Goal: Information Seeking & Learning: Learn about a topic

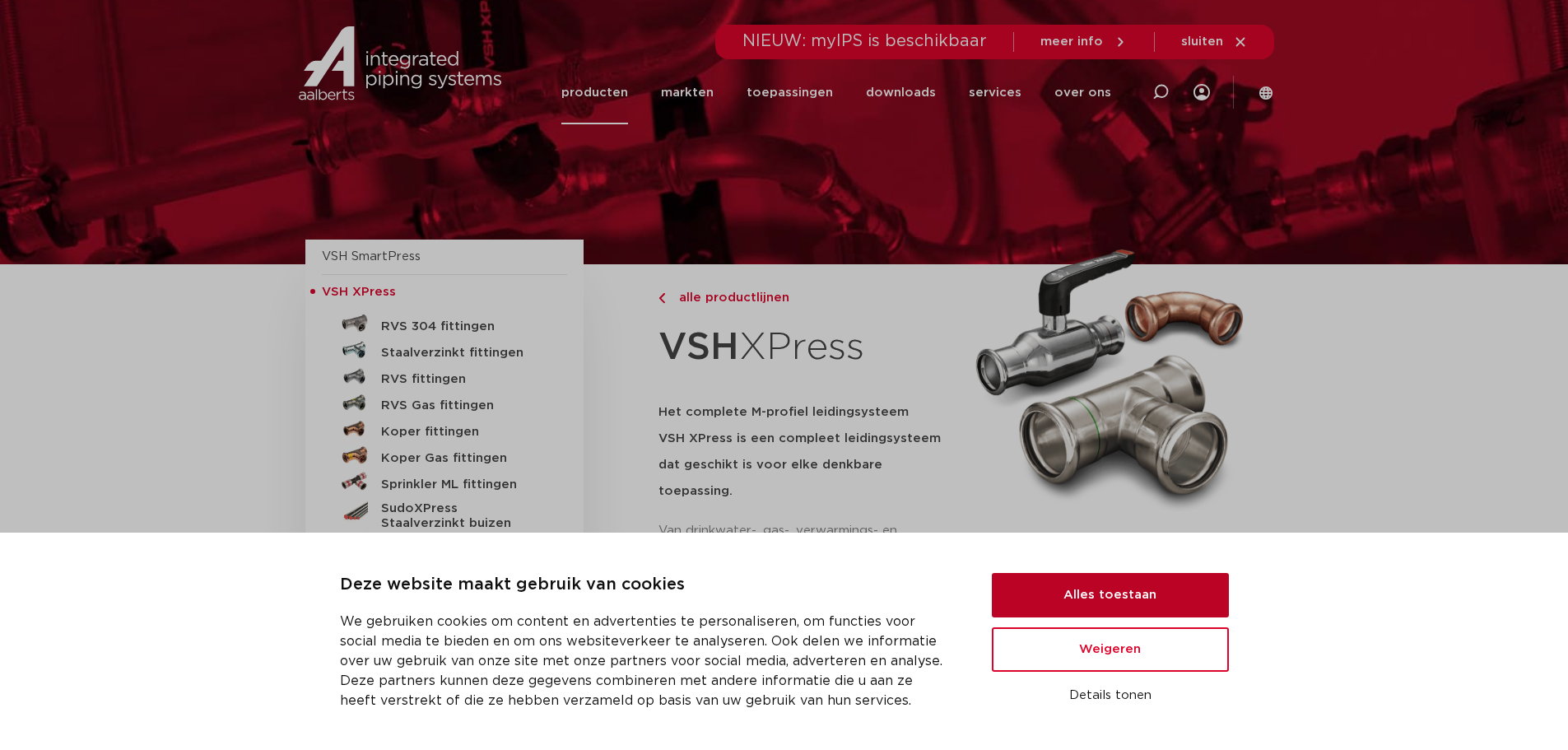
click at [1137, 593] on button "Alles toestaan" at bounding box center [1110, 595] width 237 height 44
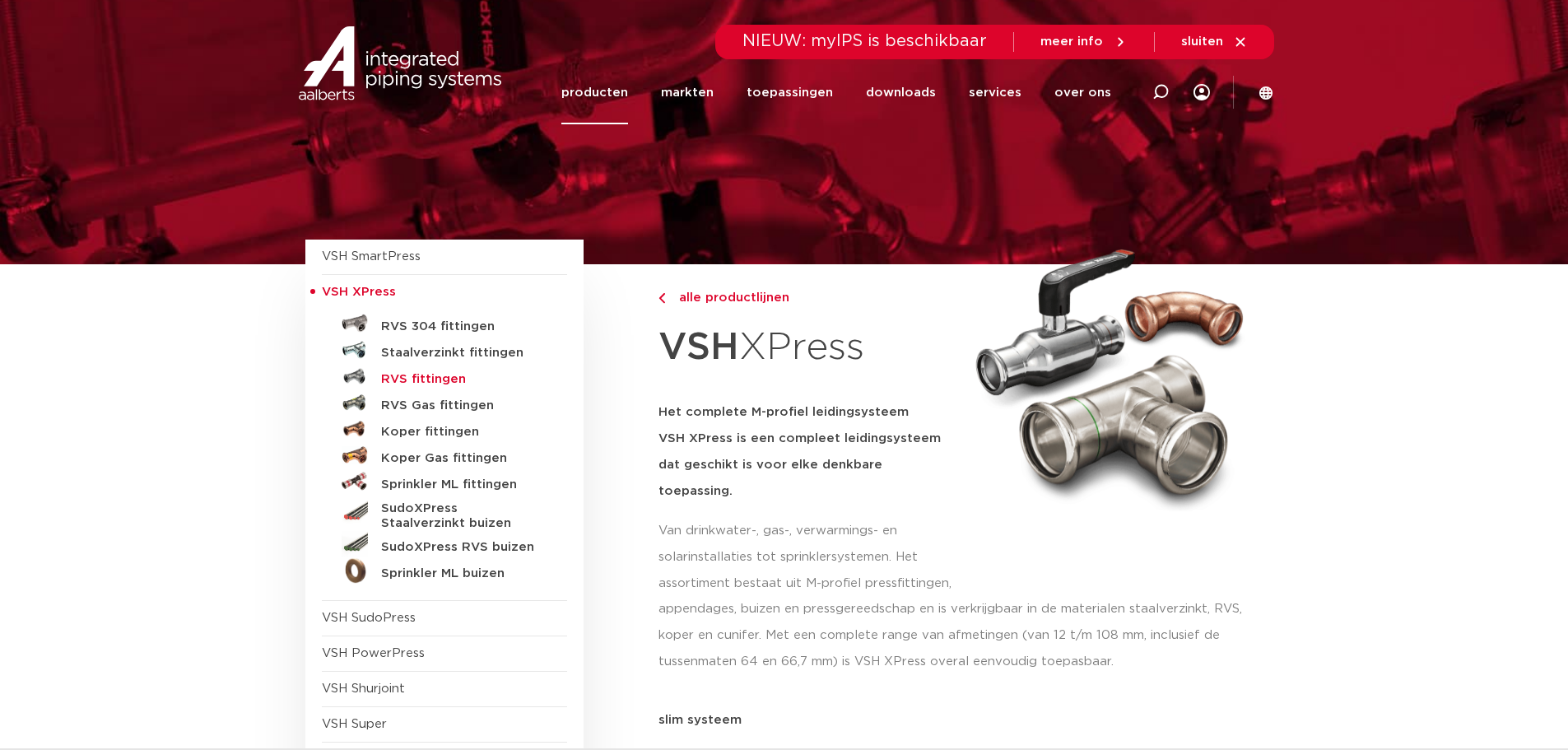
click at [439, 377] on h5 "RVS fittingen" at bounding box center [462, 378] width 163 height 14
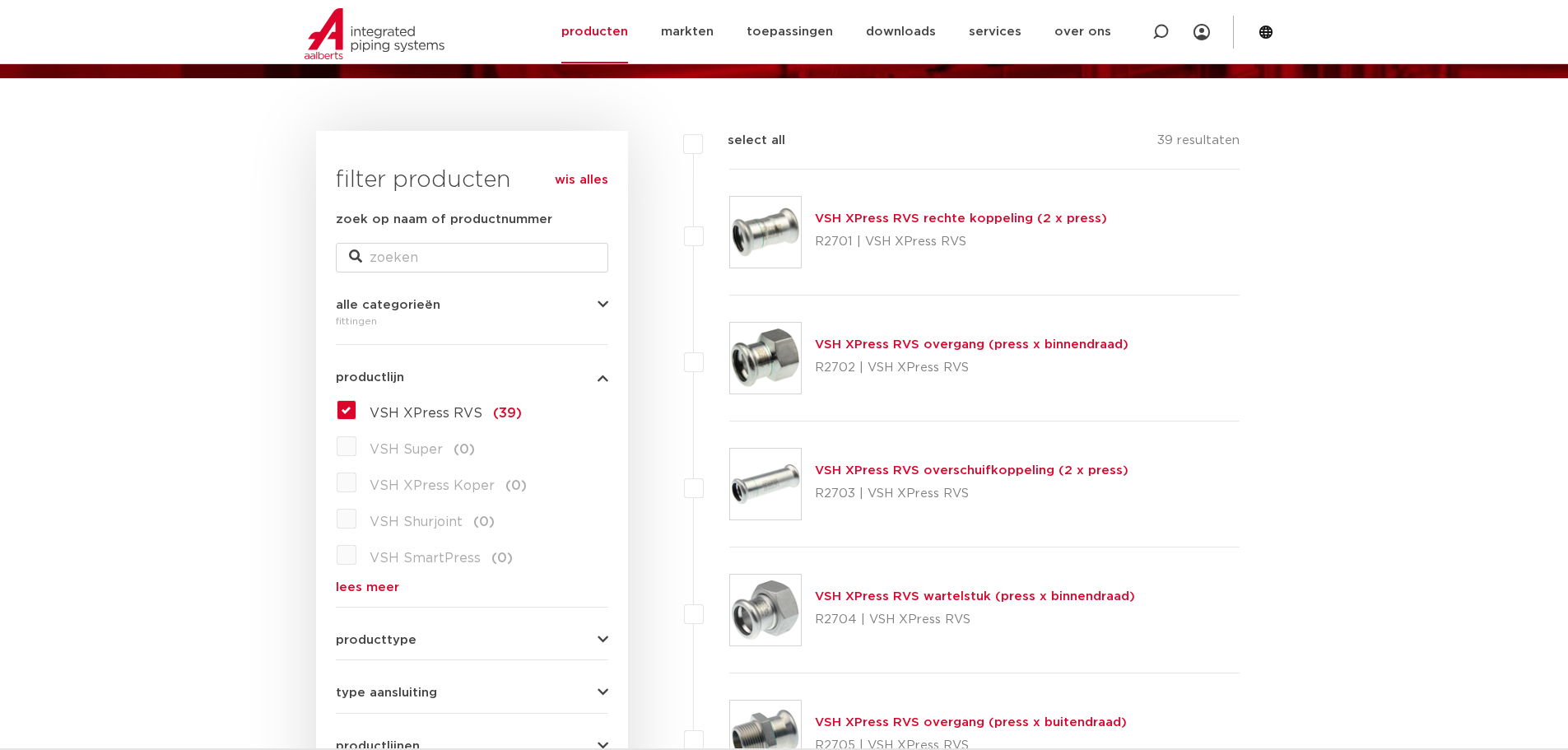
scroll to position [329, 0]
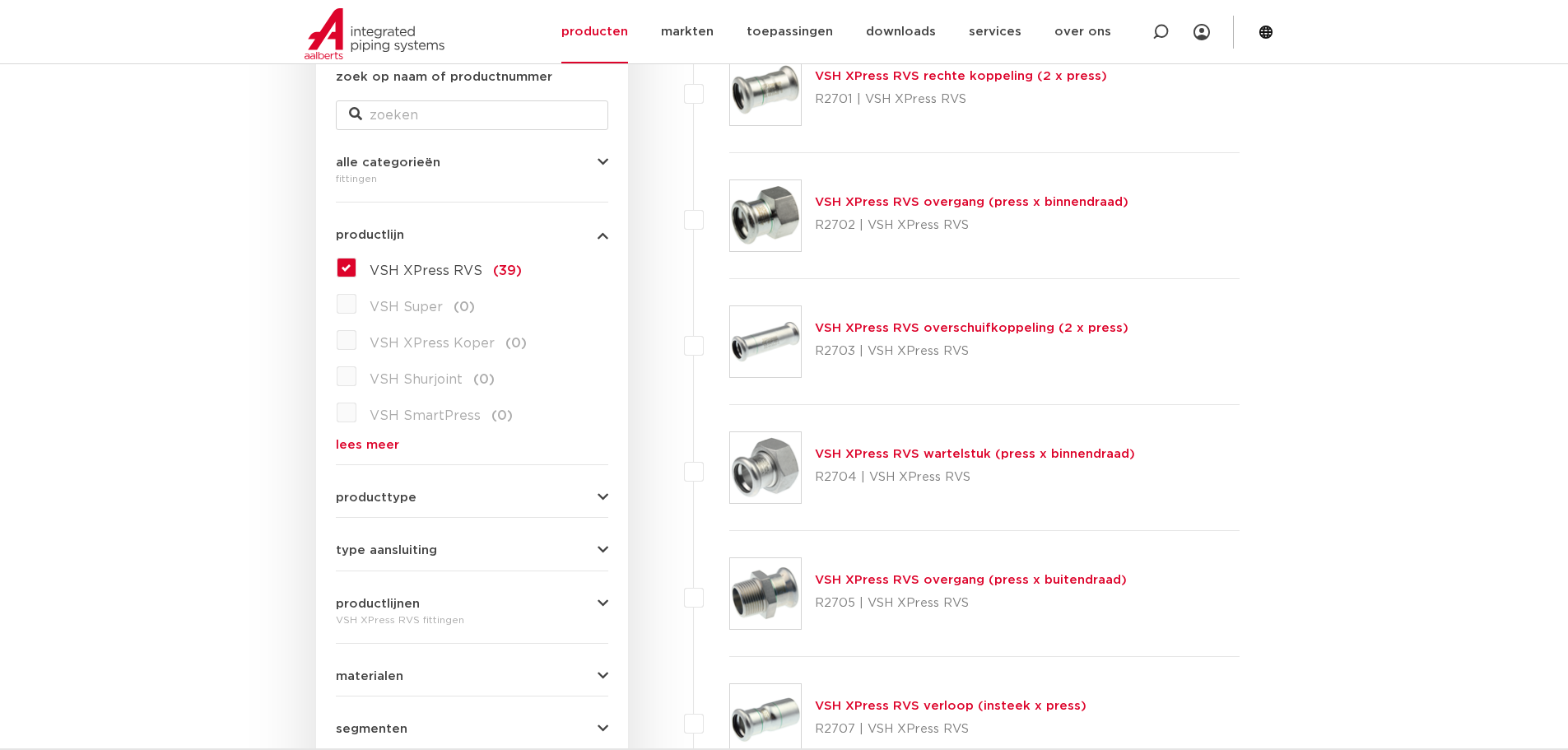
click at [390, 547] on span "type aansluiting" at bounding box center [386, 550] width 101 height 13
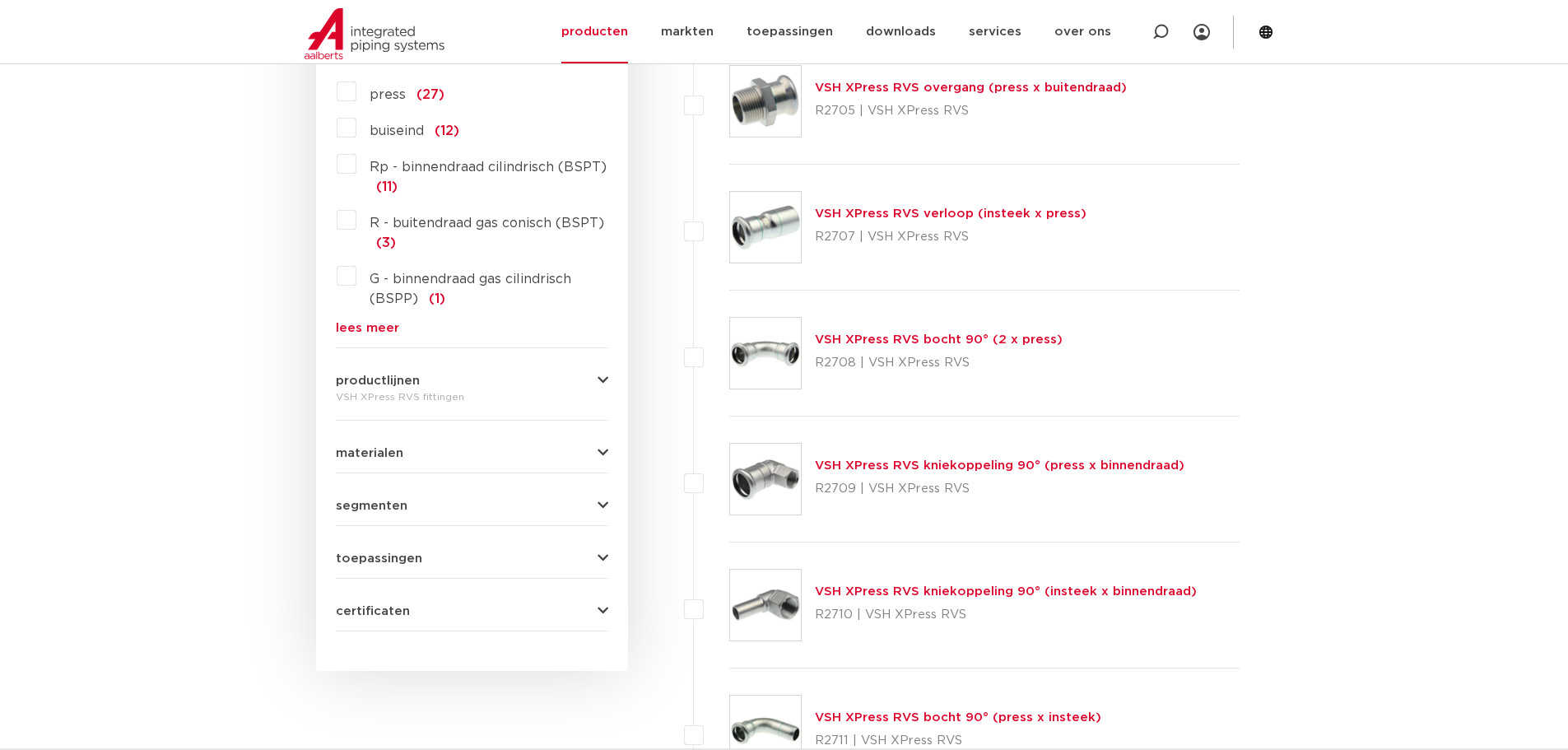
scroll to position [823, 0]
click at [387, 558] on span "toepassingen" at bounding box center [379, 556] width 87 height 13
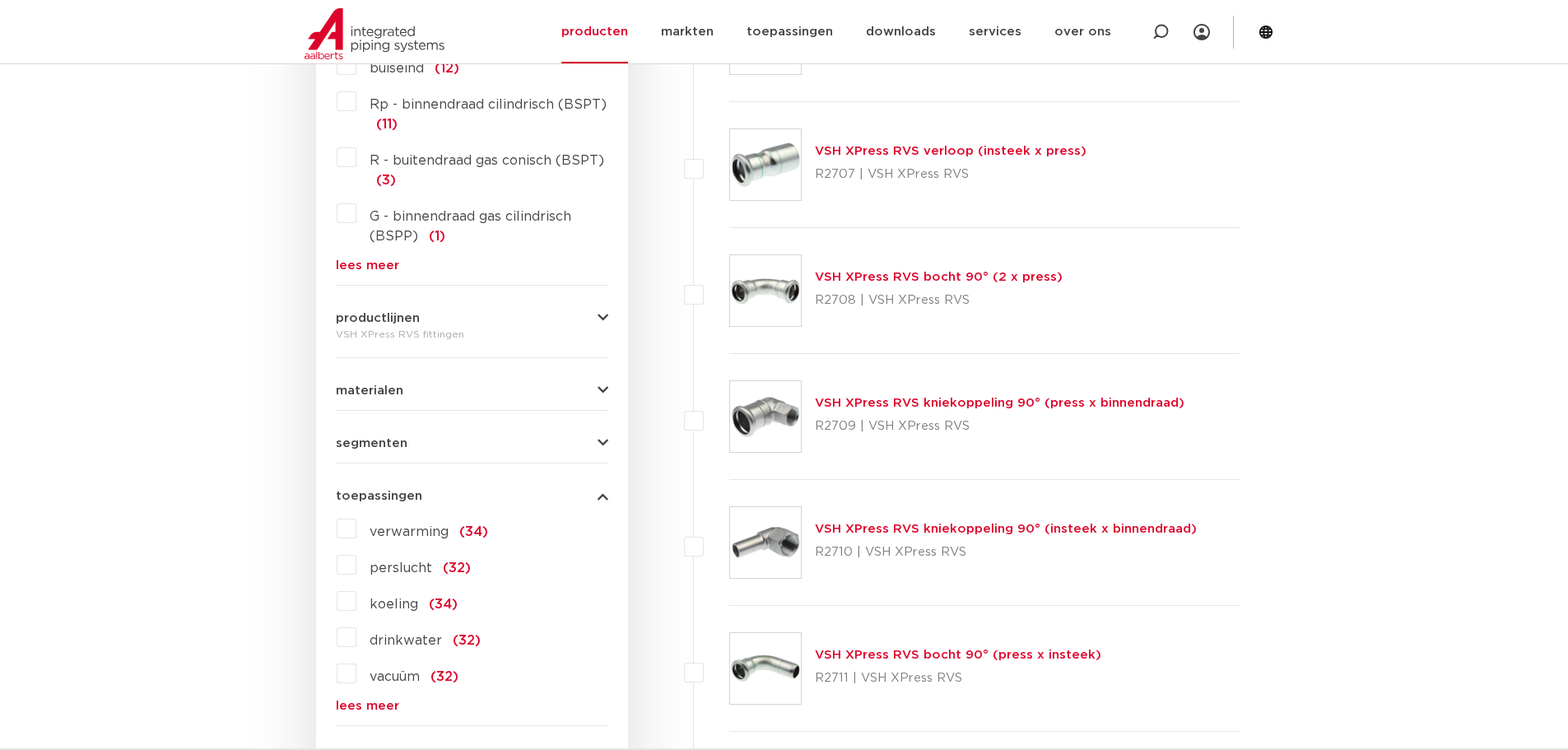
scroll to position [1070, 0]
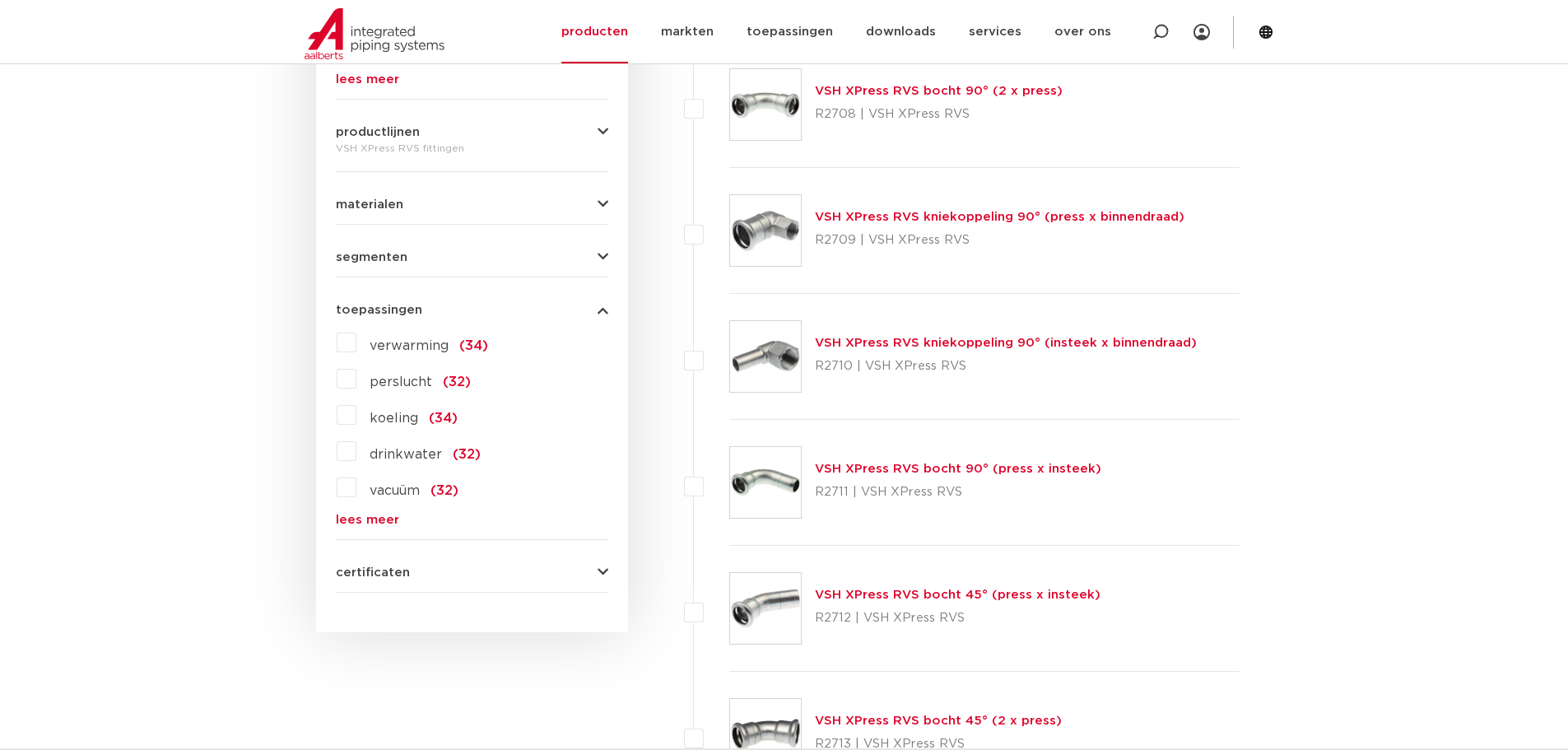
click at [346, 517] on link "lees meer" at bounding box center [472, 519] width 272 height 13
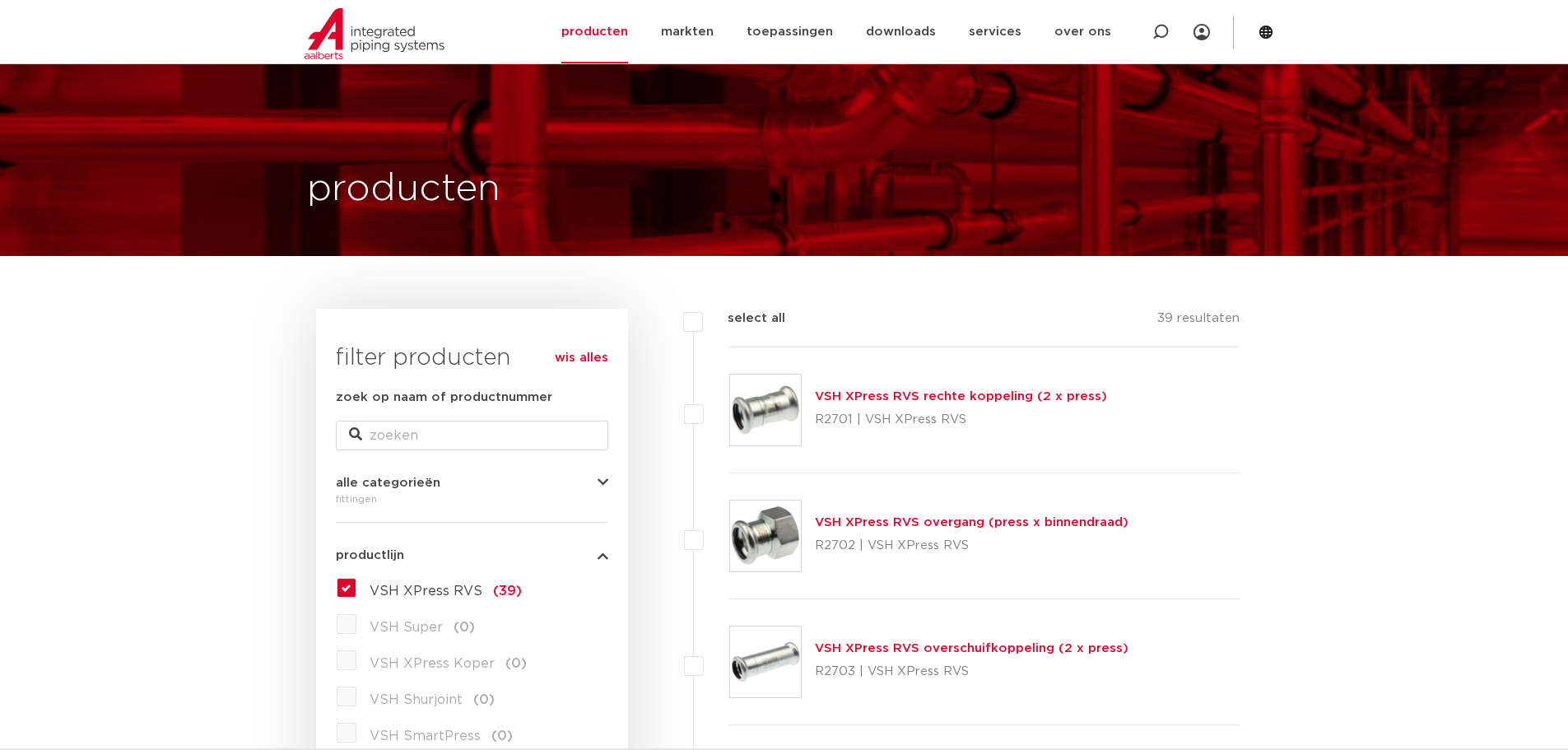
scroll to position [0, 0]
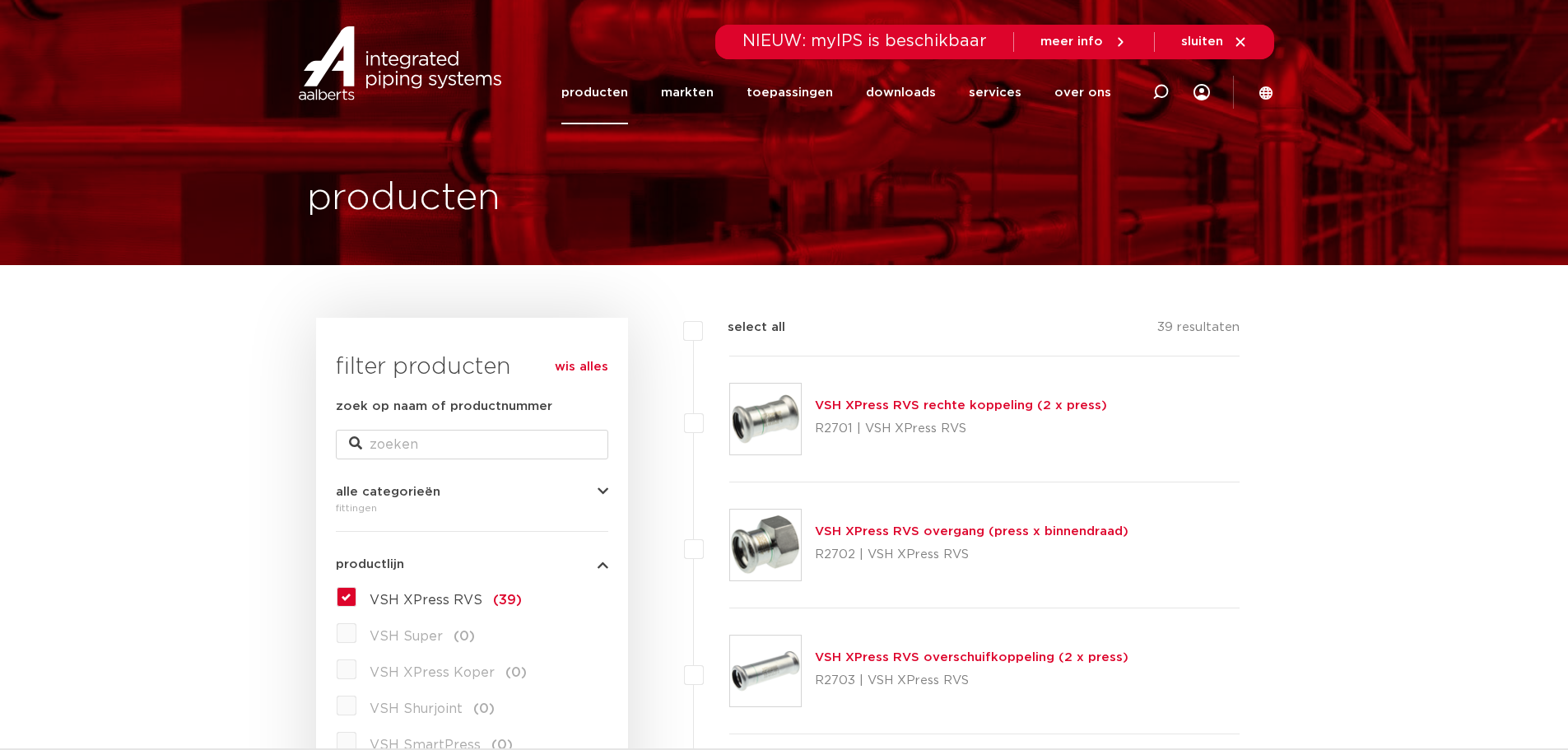
click at [948, 408] on link "VSH XPress RVS rechte koppeling (2 x press)" at bounding box center [960, 405] width 292 height 13
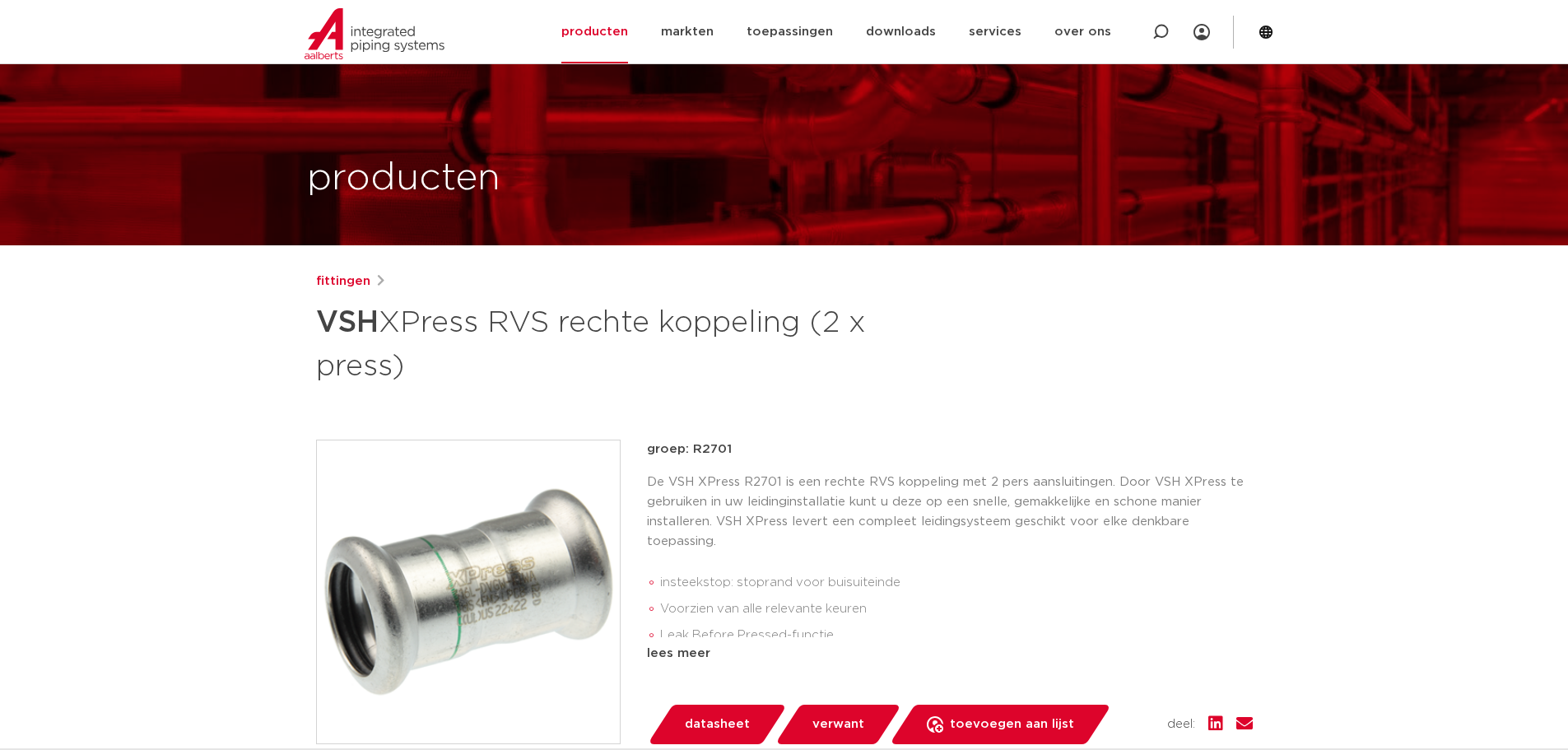
scroll to position [82, 0]
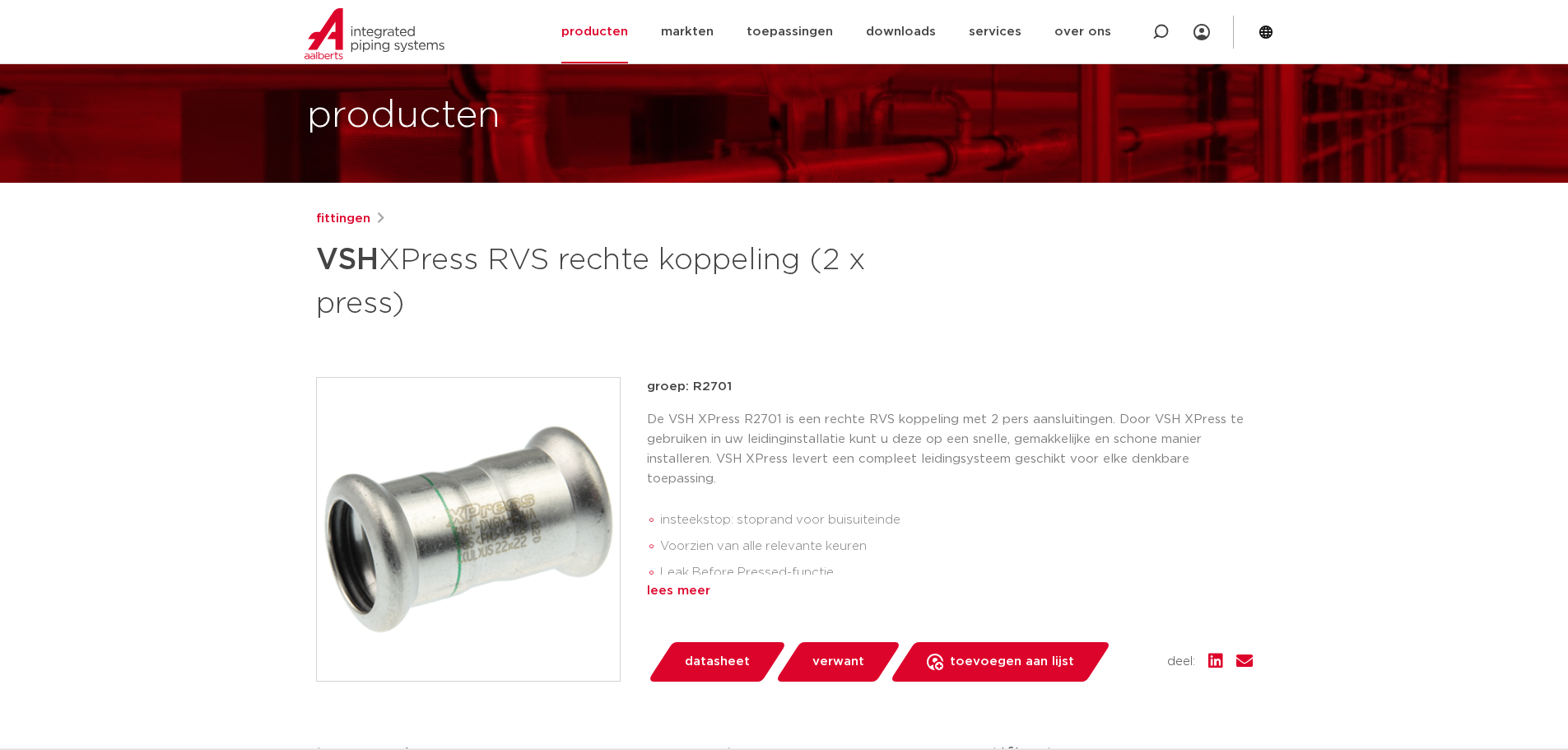
click at [695, 586] on div "lees meer" at bounding box center [949, 591] width 605 height 20
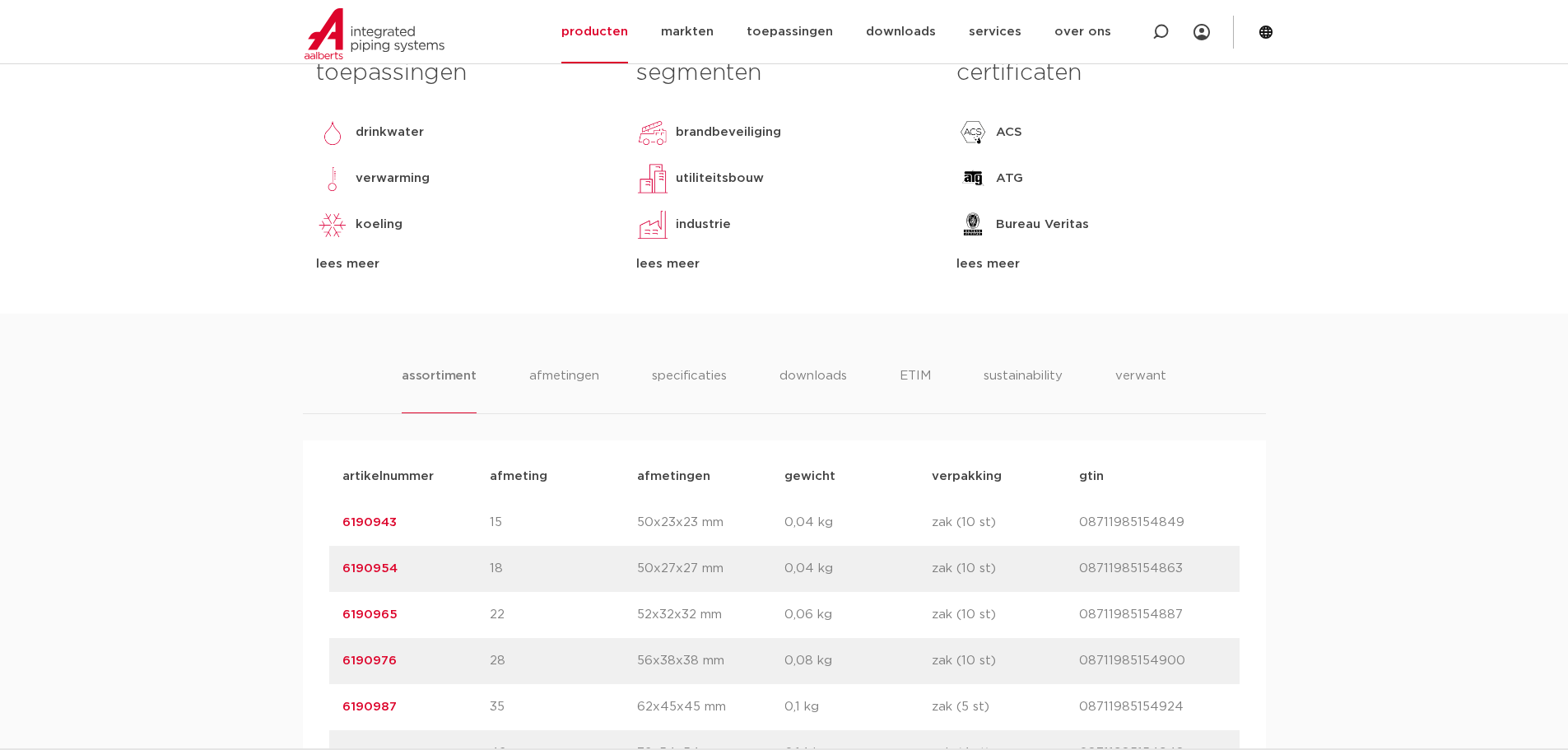
scroll to position [823, 0]
click at [679, 386] on li "specificaties" at bounding box center [688, 389] width 79 height 47
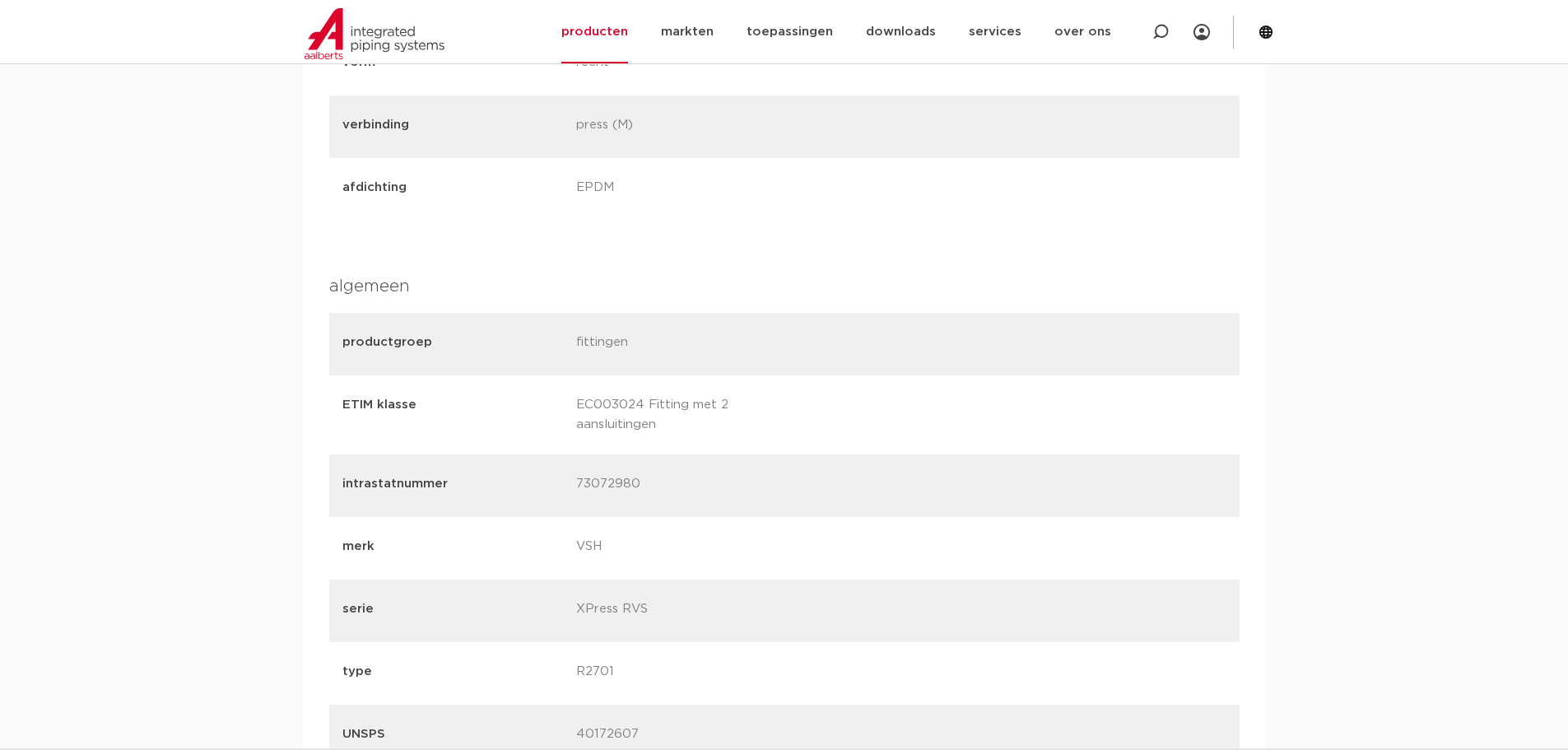
scroll to position [1234, 0]
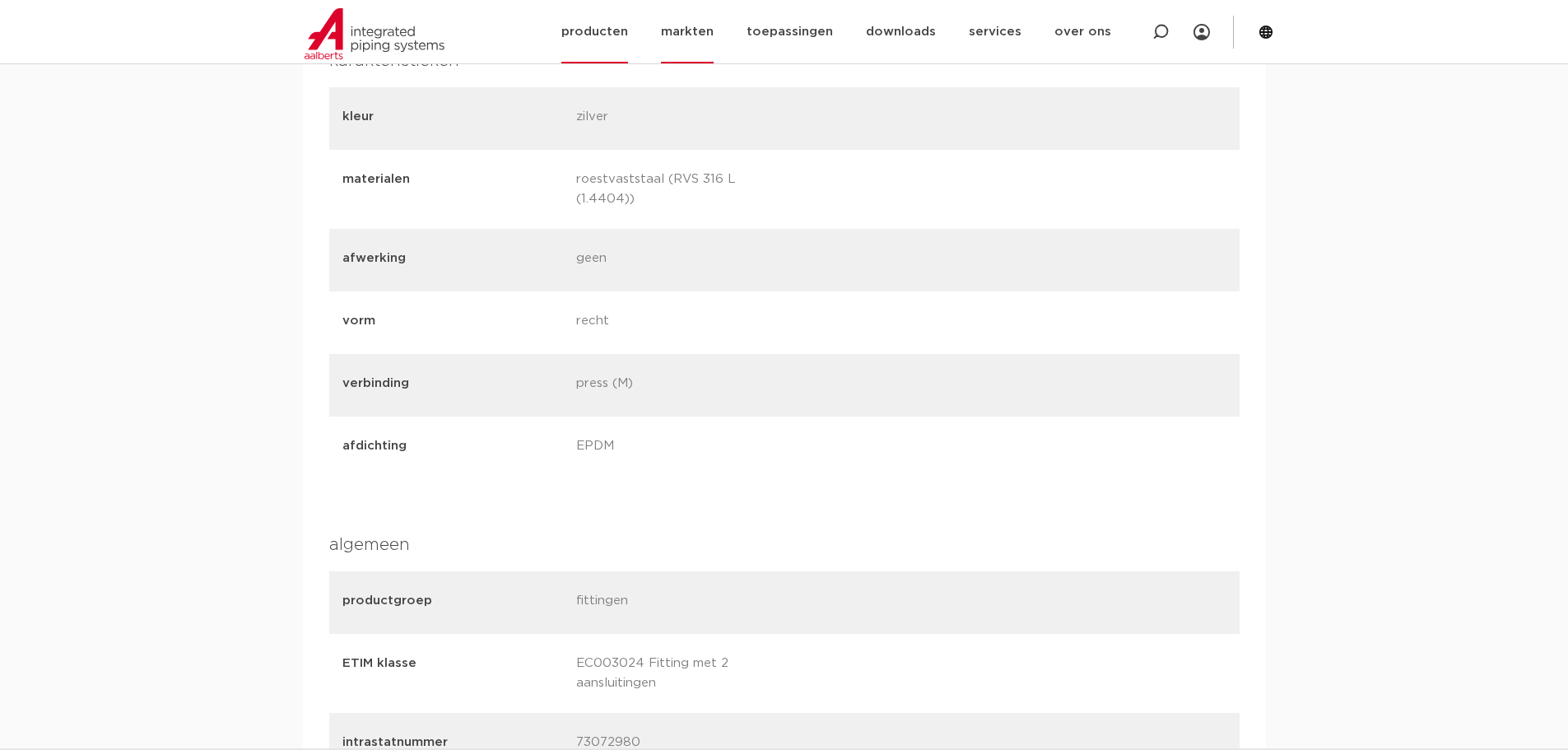
click at [691, 29] on link "markten" at bounding box center [686, 32] width 53 height 64
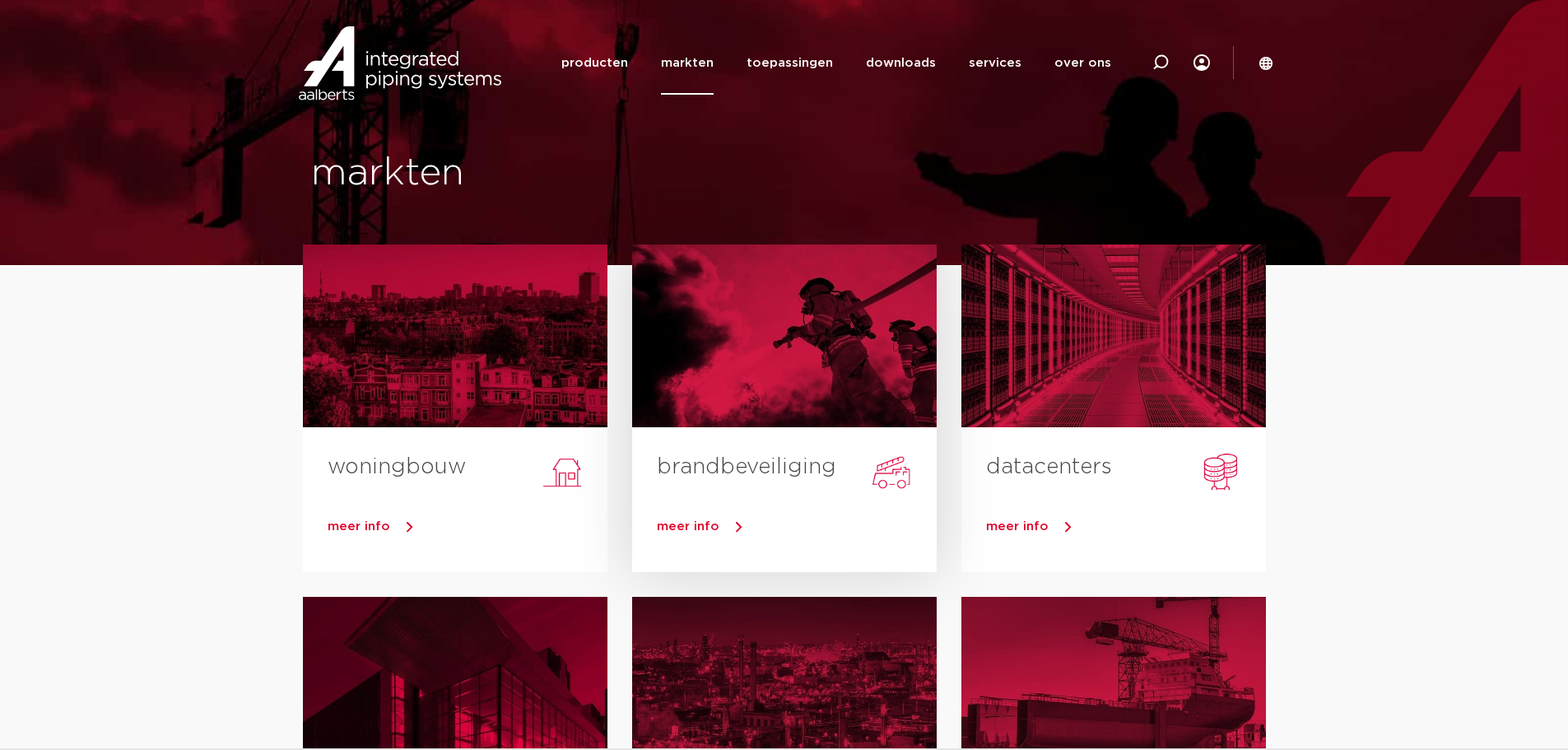
click at [717, 513] on div "meer info" at bounding box center [784, 530] width 304 height 82
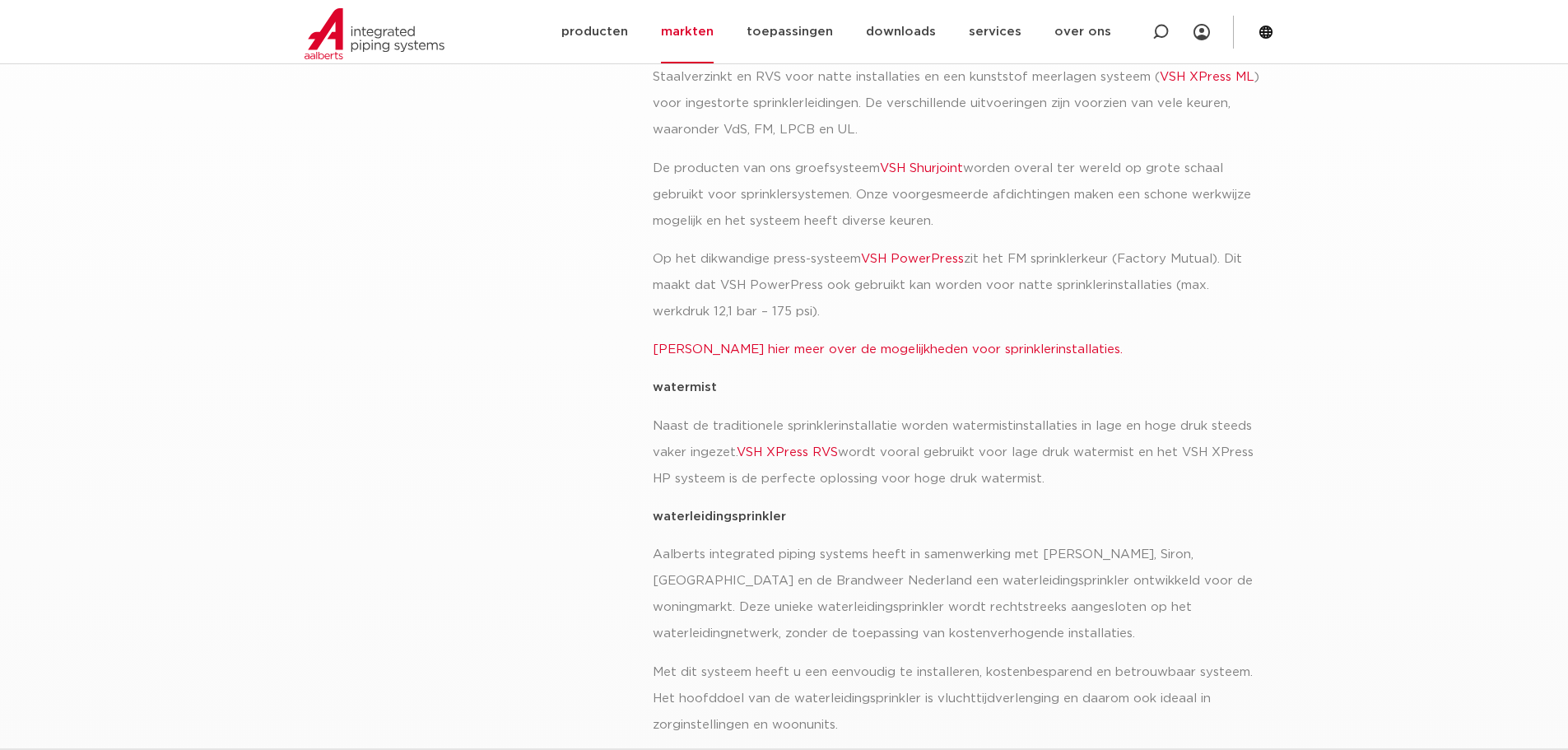
scroll to position [740, 0]
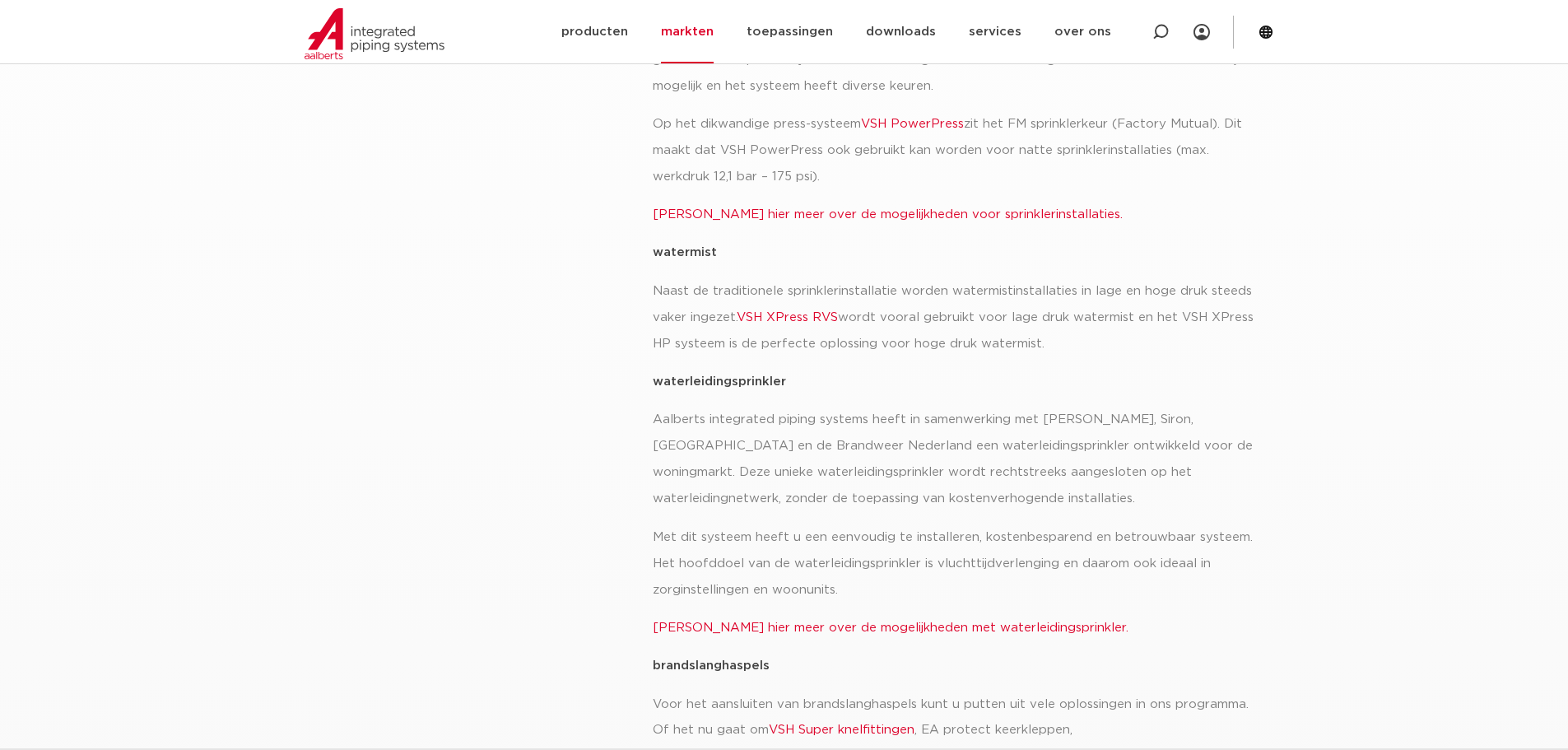
click at [814, 311] on link "VSH XPress RVS" at bounding box center [786, 317] width 101 height 13
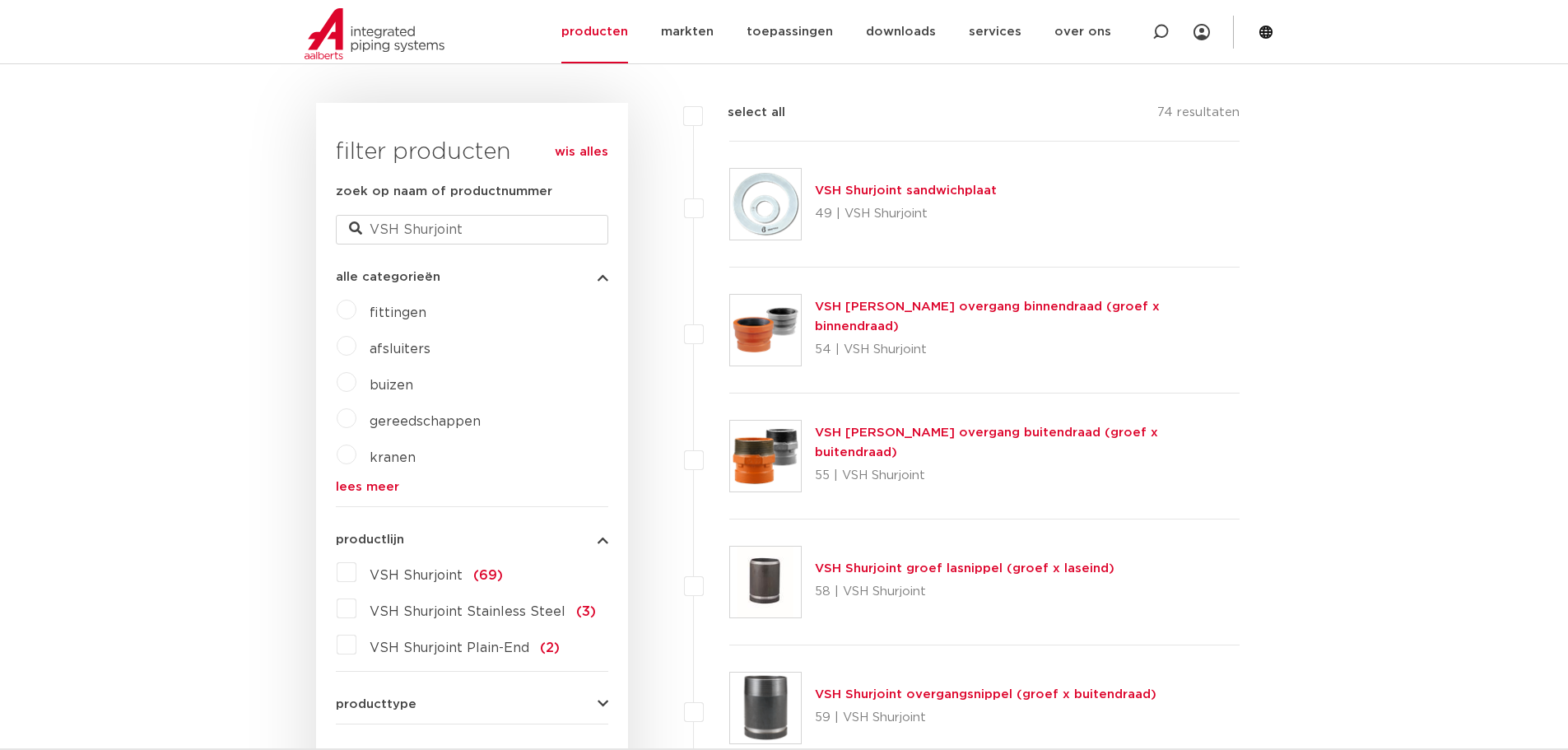
scroll to position [411, 0]
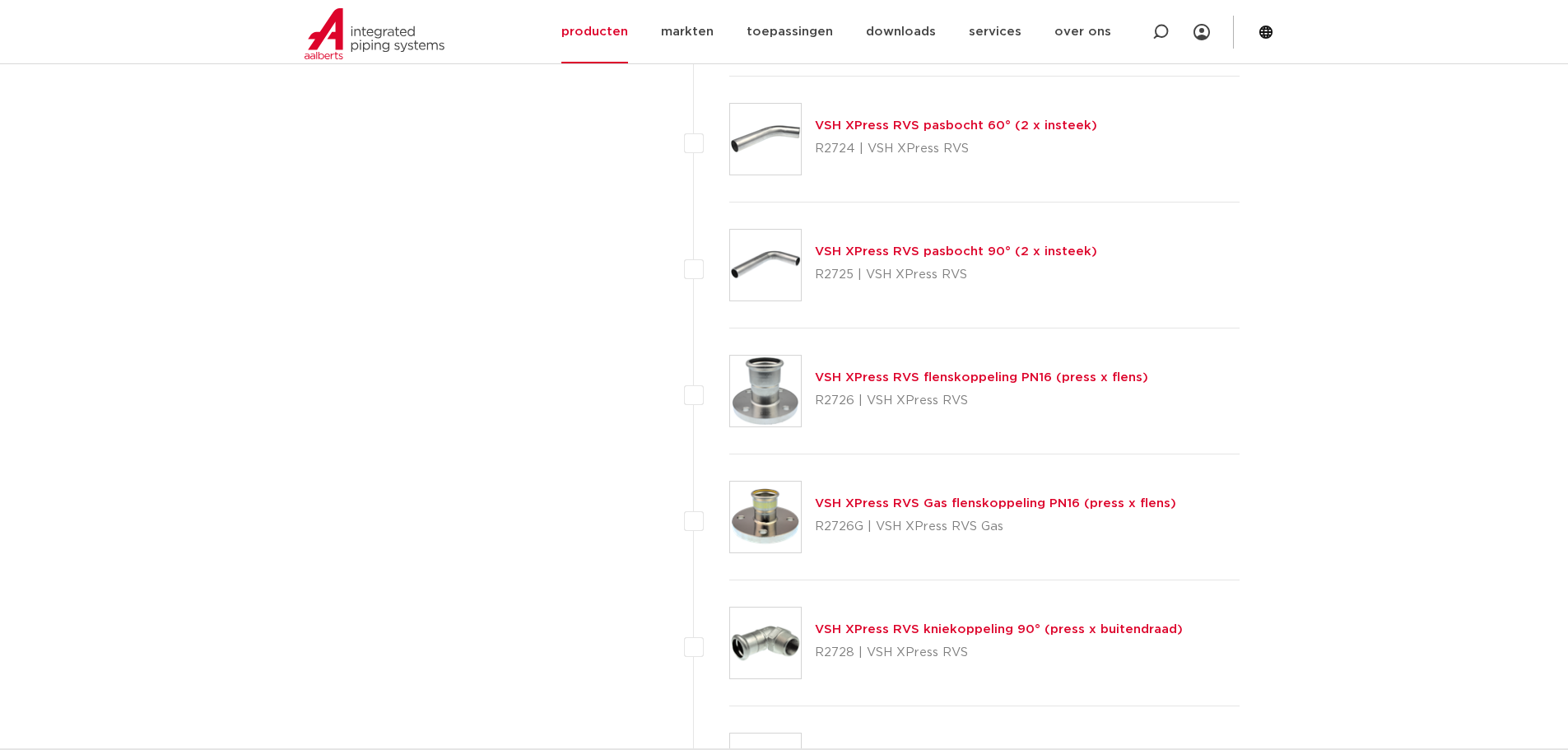
scroll to position [7408, 0]
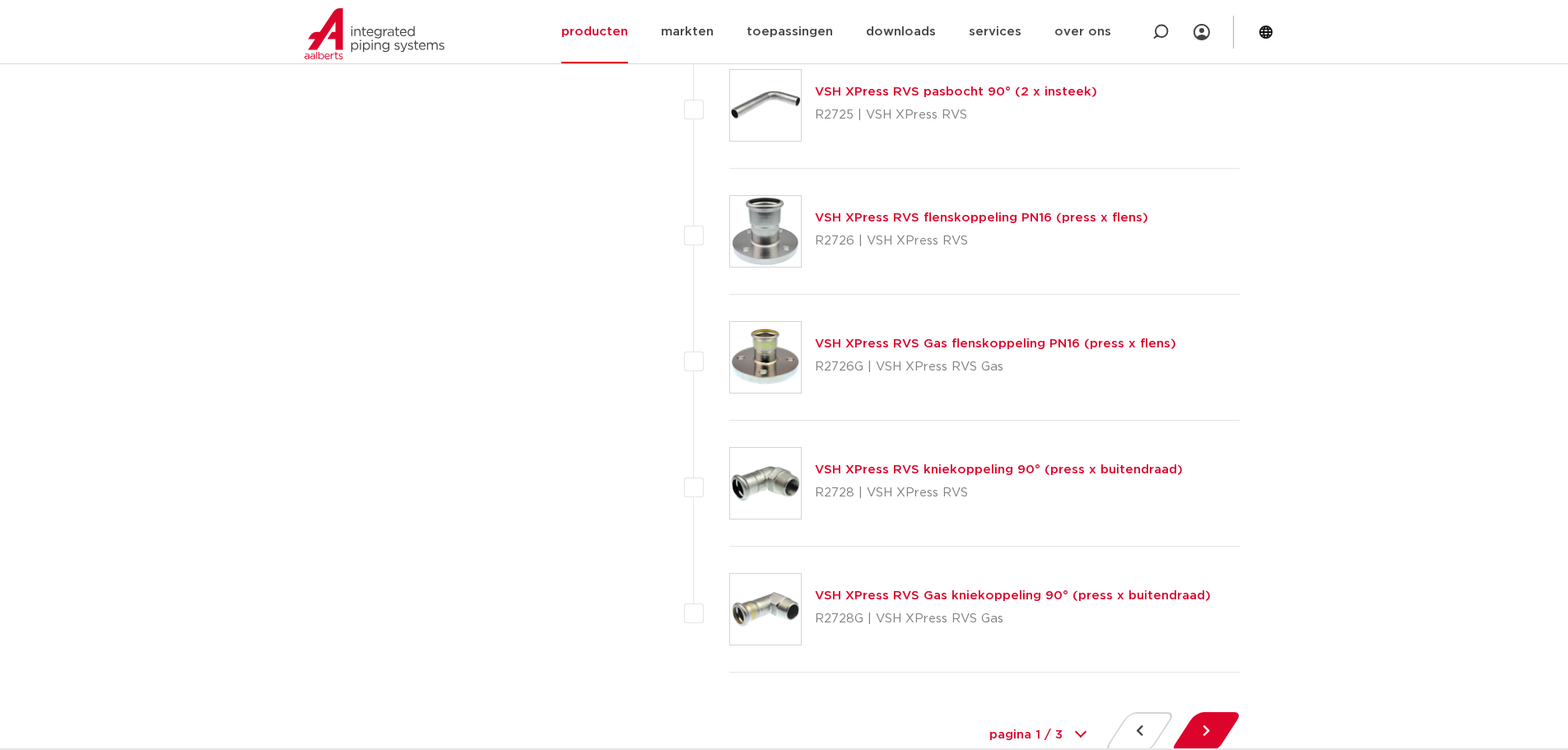
click at [955, 222] on link "VSH XPress RVS flenskoppeling PN16 (press x flens)" at bounding box center [981, 218] width 333 height 13
drag, startPoint x: 955, startPoint y: 222, endPoint x: 931, endPoint y: 220, distance: 24.1
click at [931, 220] on link "VSH XPress RVS flenskoppeling PN16 (press x flens)" at bounding box center [981, 218] width 333 height 13
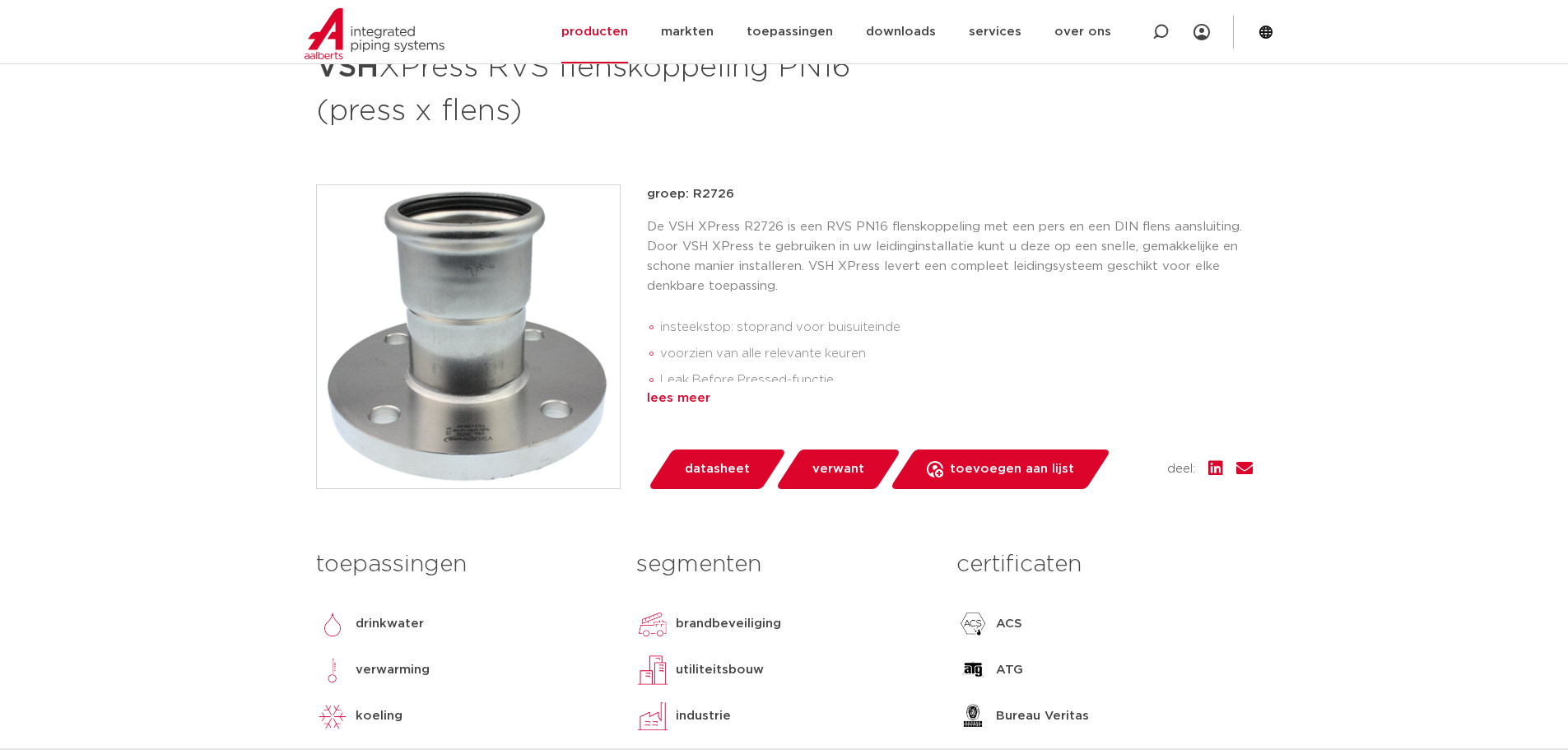
click at [672, 398] on div "lees meer" at bounding box center [949, 399] width 605 height 20
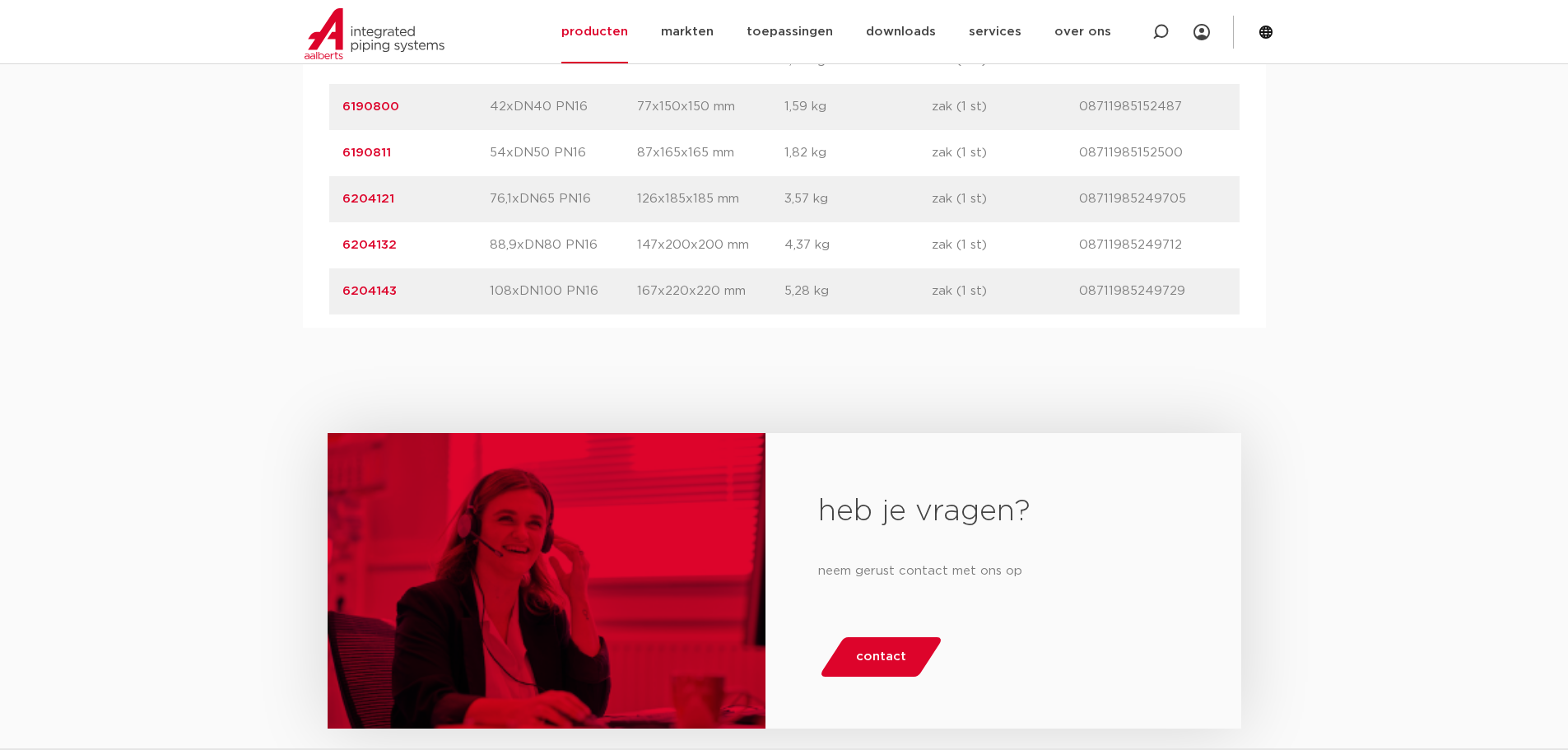
scroll to position [1270, 0]
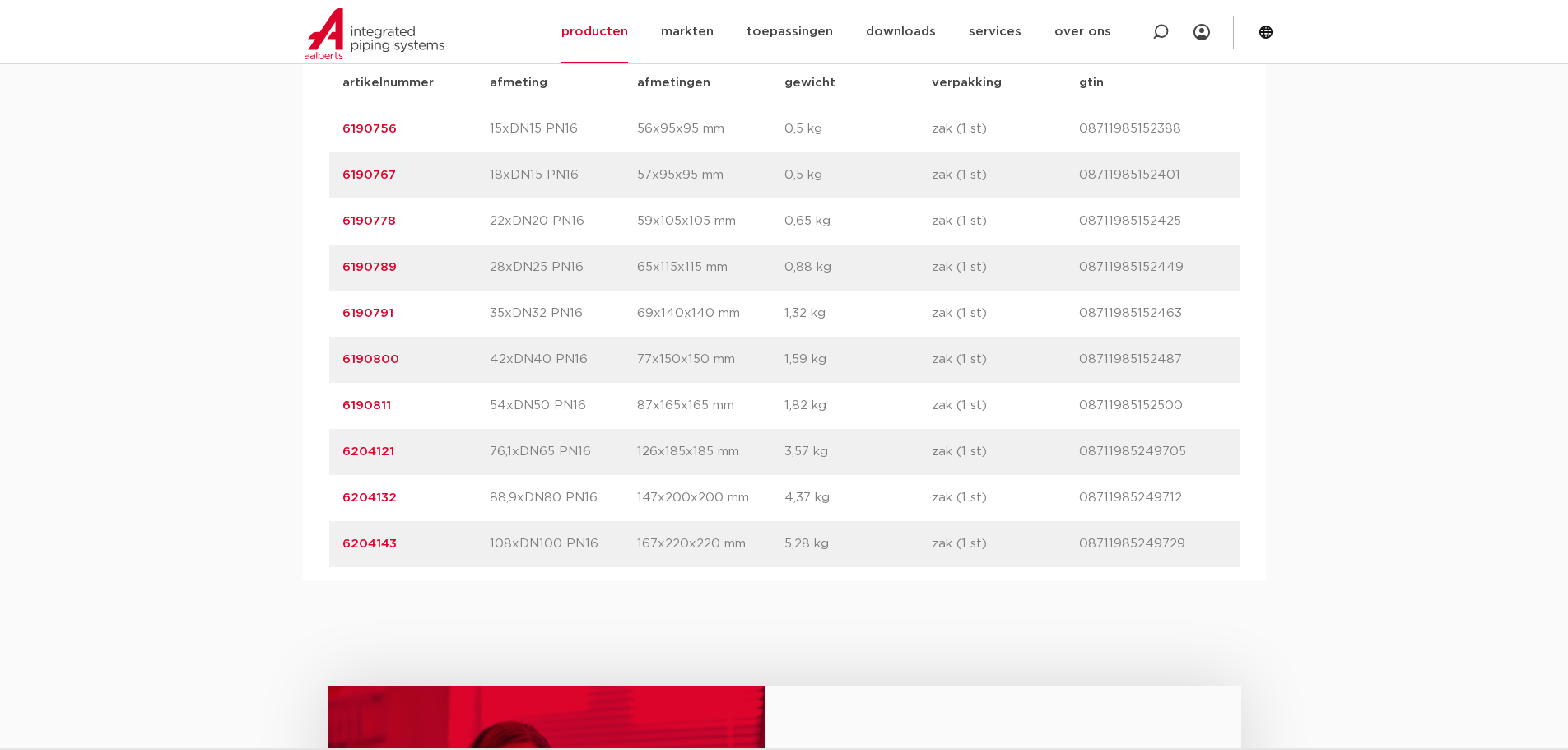
click at [376, 541] on link "6204143" at bounding box center [370, 543] width 54 height 13
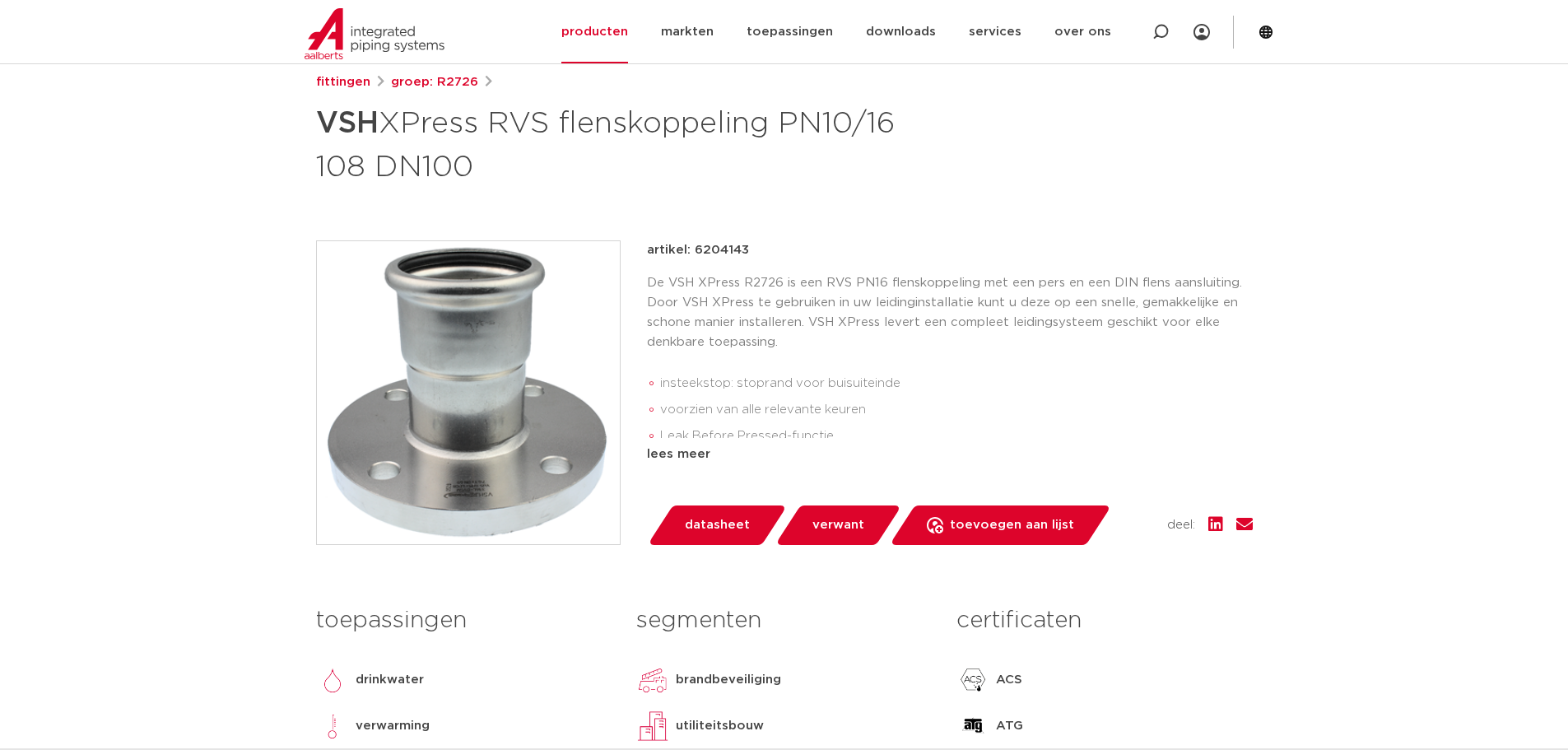
scroll to position [329, 0]
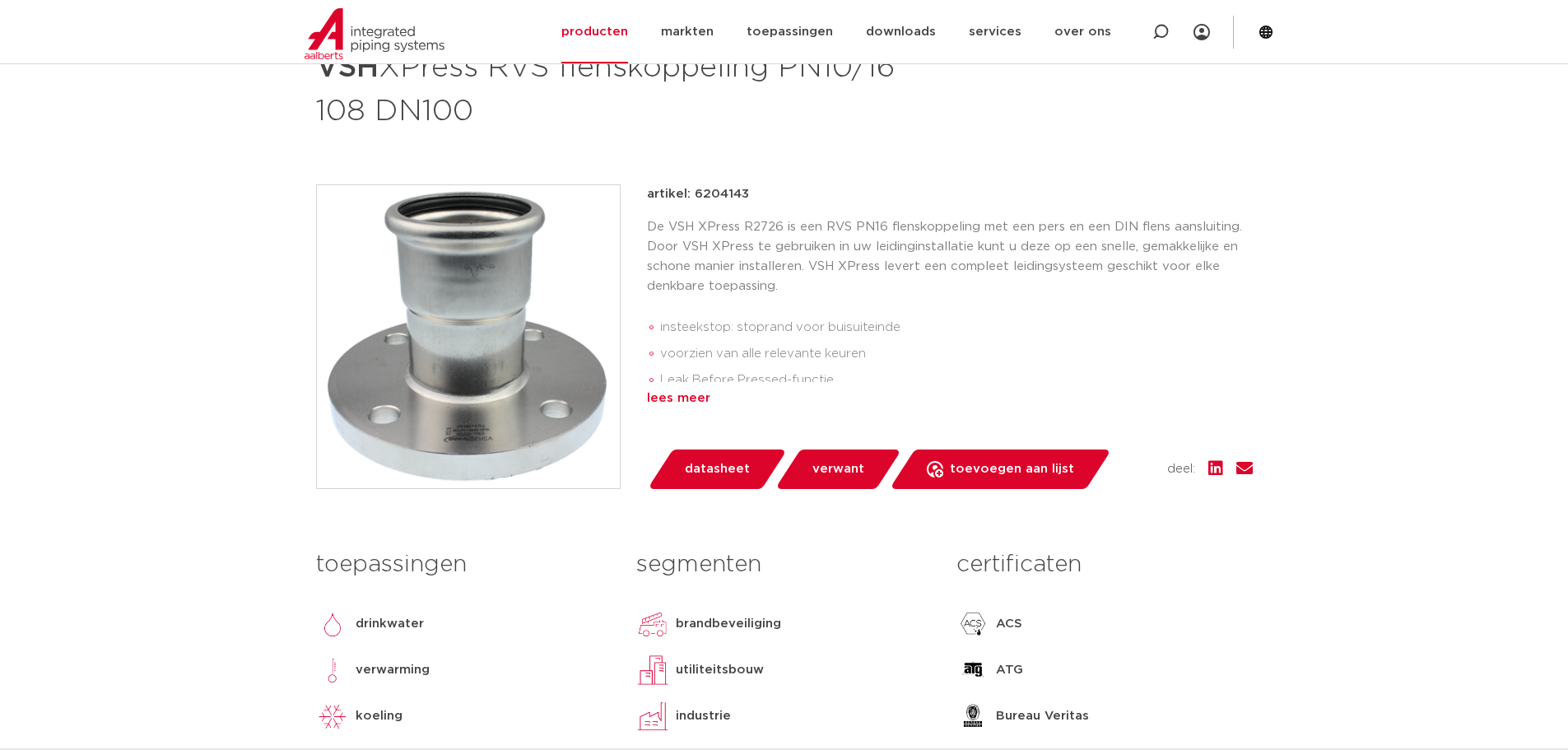
click at [674, 398] on div "lees meer" at bounding box center [949, 399] width 605 height 20
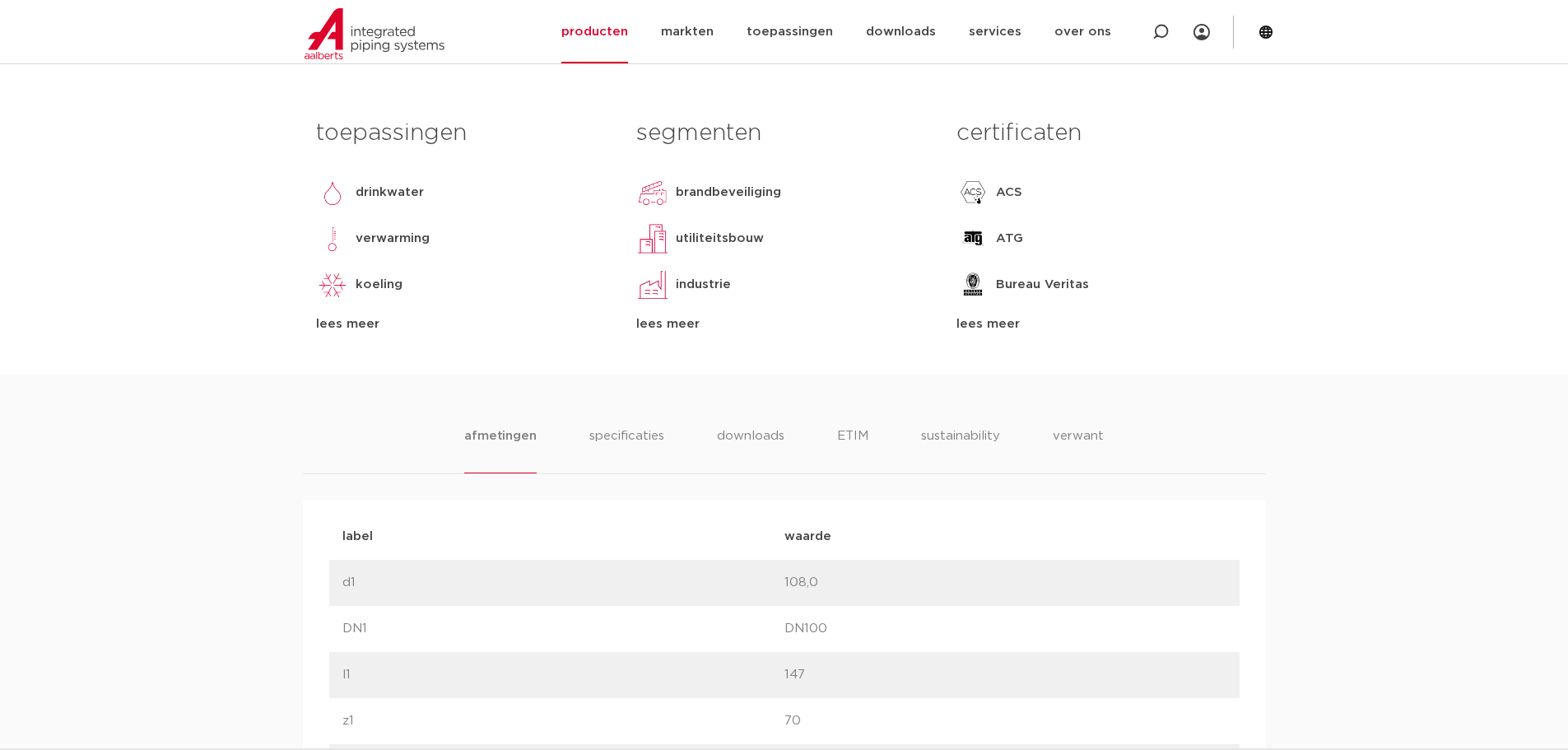
scroll to position [823, 0]
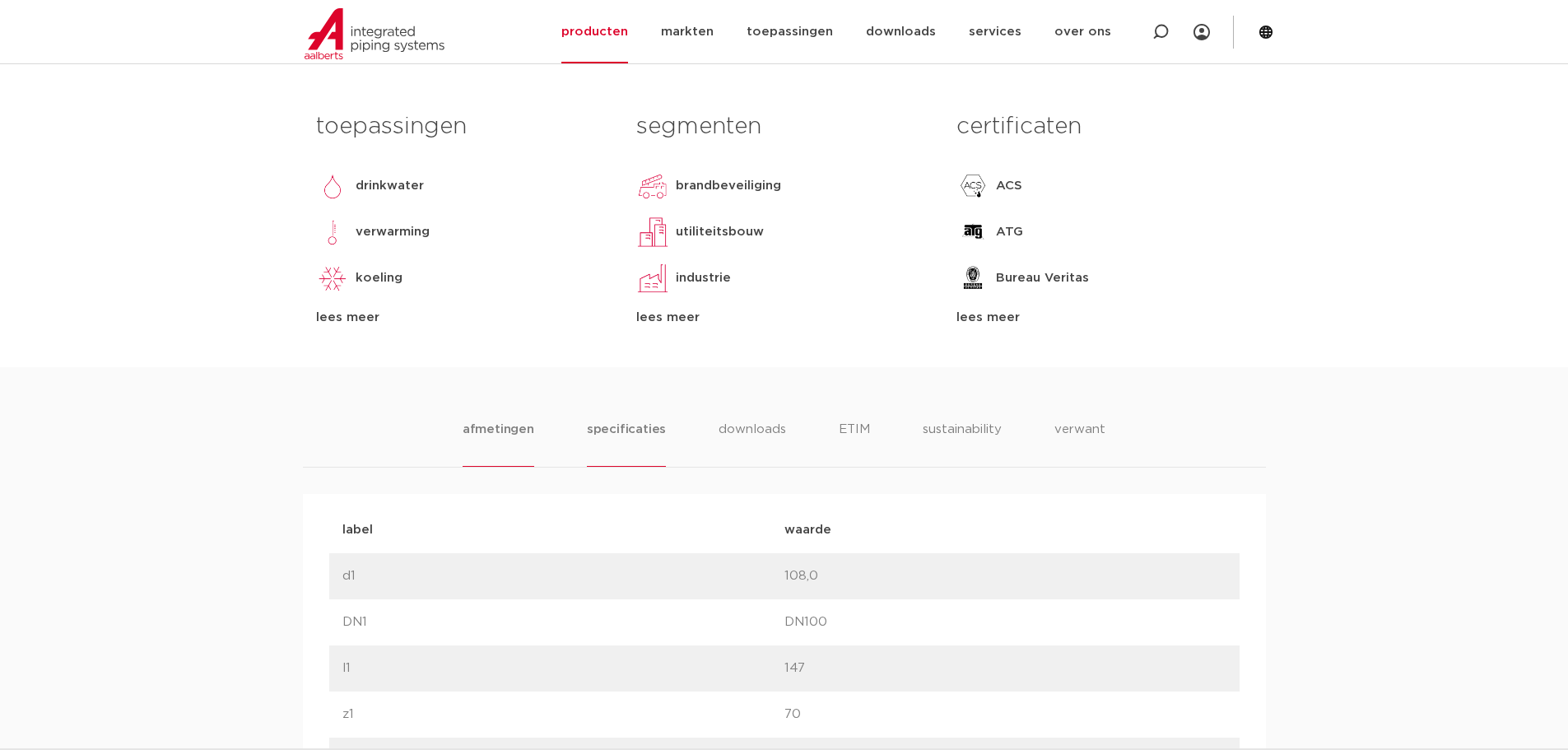
click at [638, 423] on li "specificaties" at bounding box center [627, 443] width 79 height 47
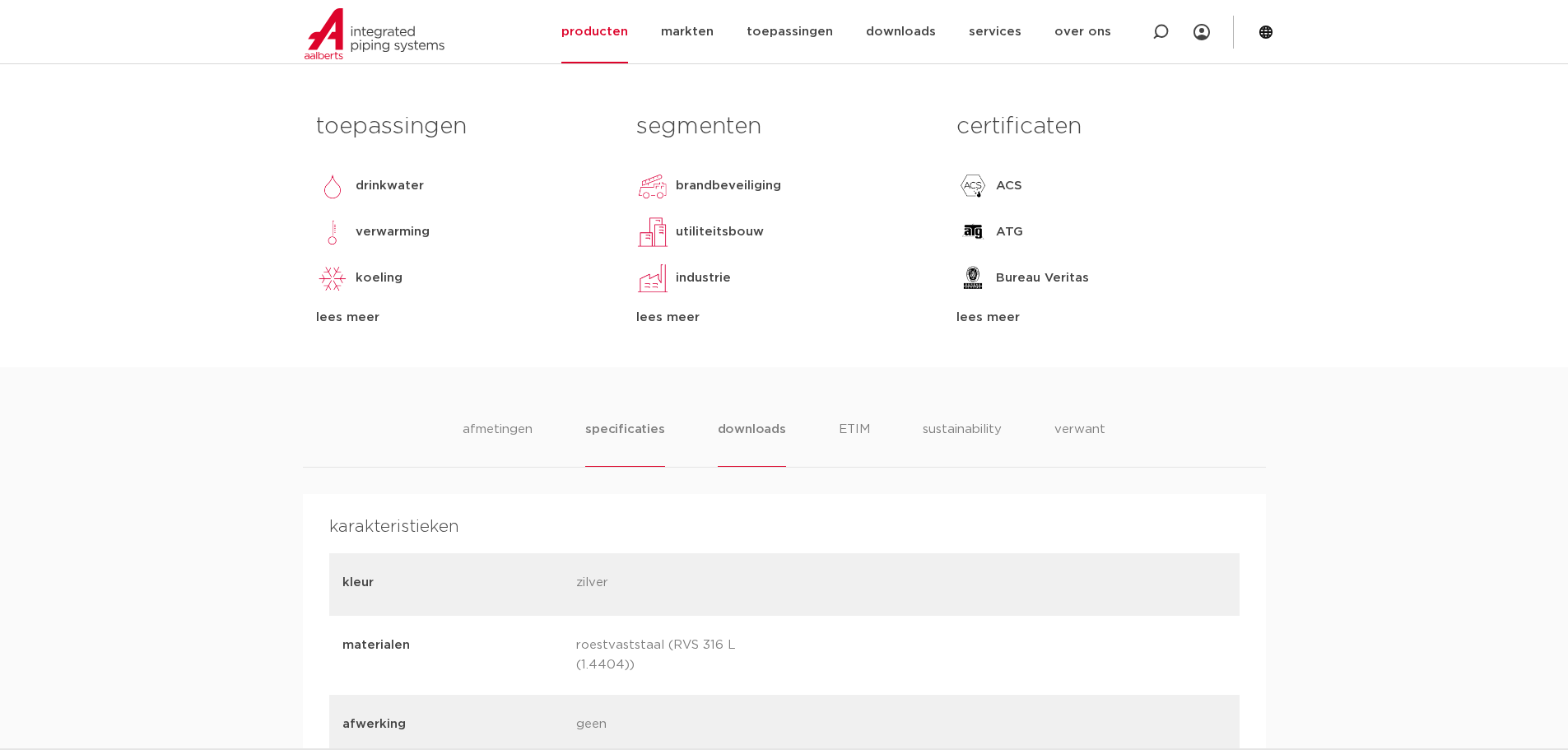
click at [733, 430] on li "downloads" at bounding box center [751, 443] width 68 height 47
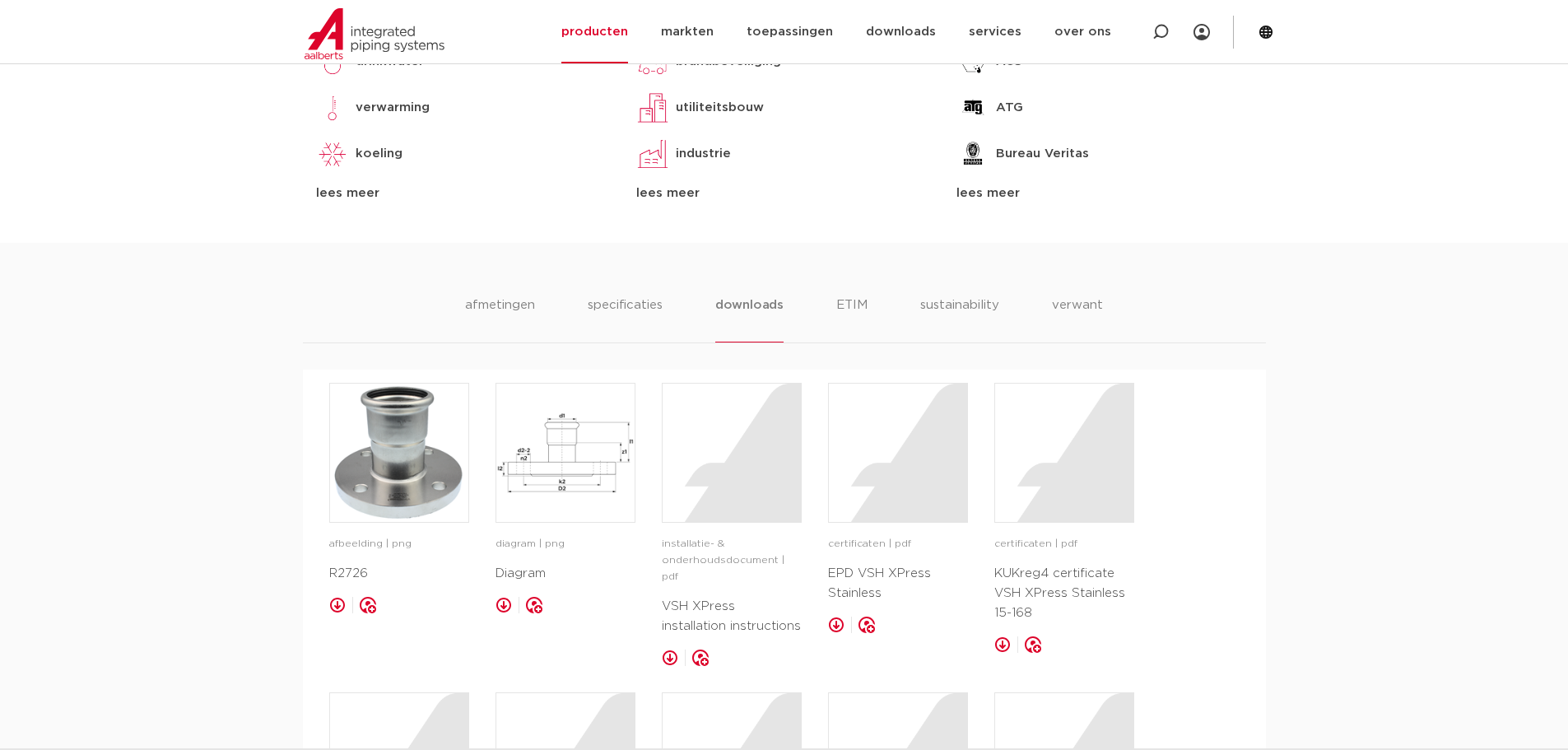
scroll to position [988, 0]
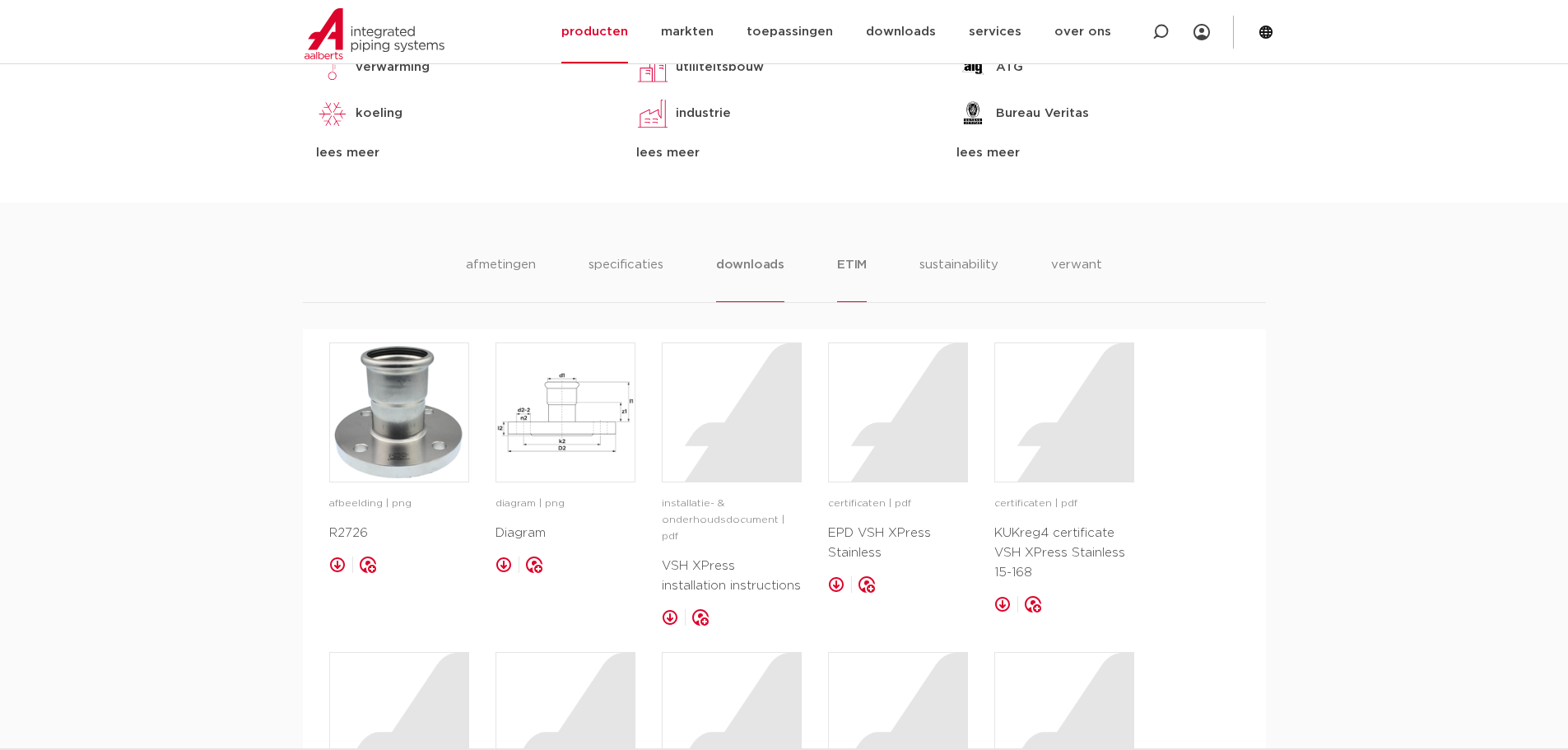
click at [860, 264] on li "ETIM" at bounding box center [851, 278] width 30 height 47
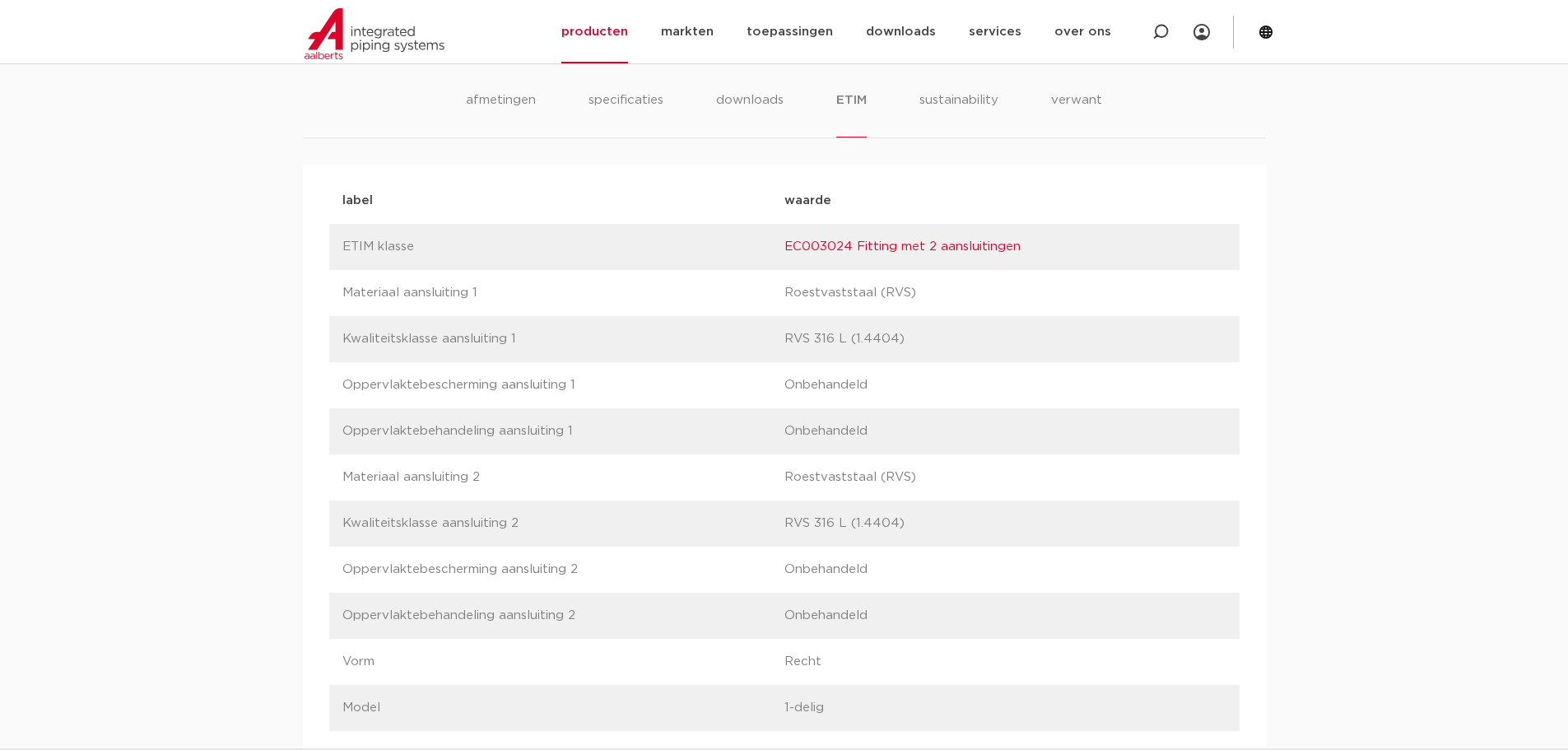
scroll to position [740, 0]
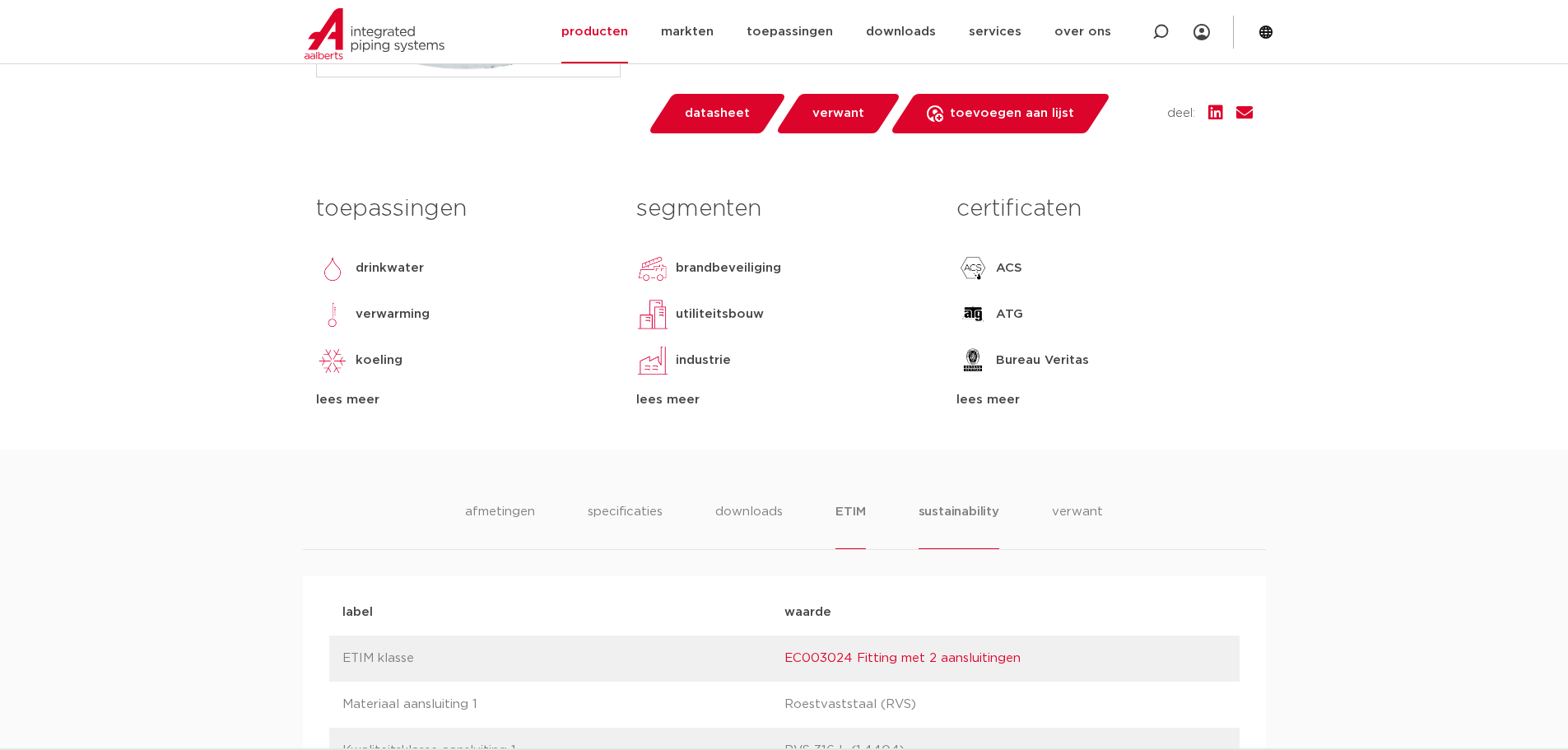
click at [927, 506] on li "sustainability" at bounding box center [959, 525] width 81 height 47
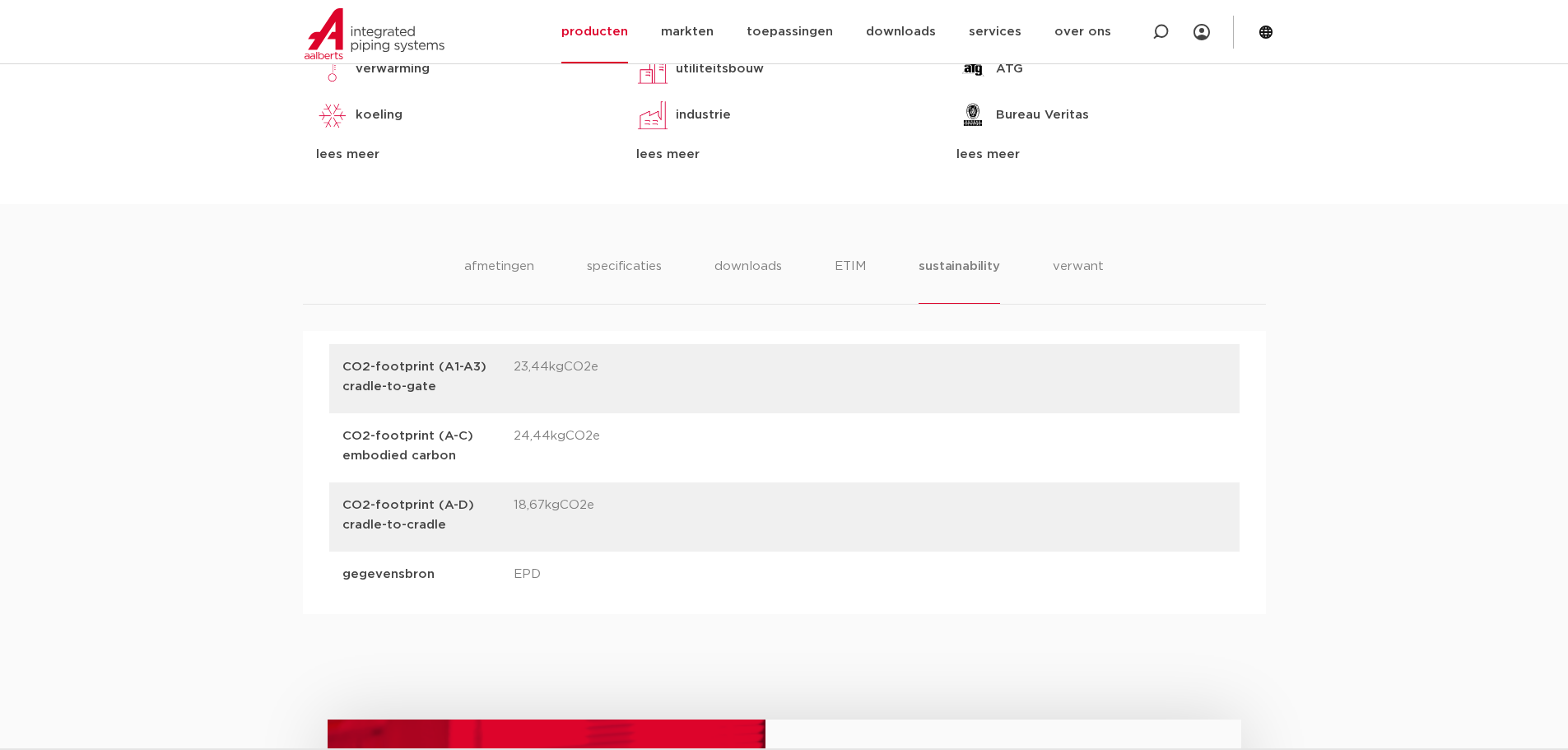
scroll to position [988, 0]
click at [1067, 263] on li "verwant" at bounding box center [1077, 278] width 51 height 47
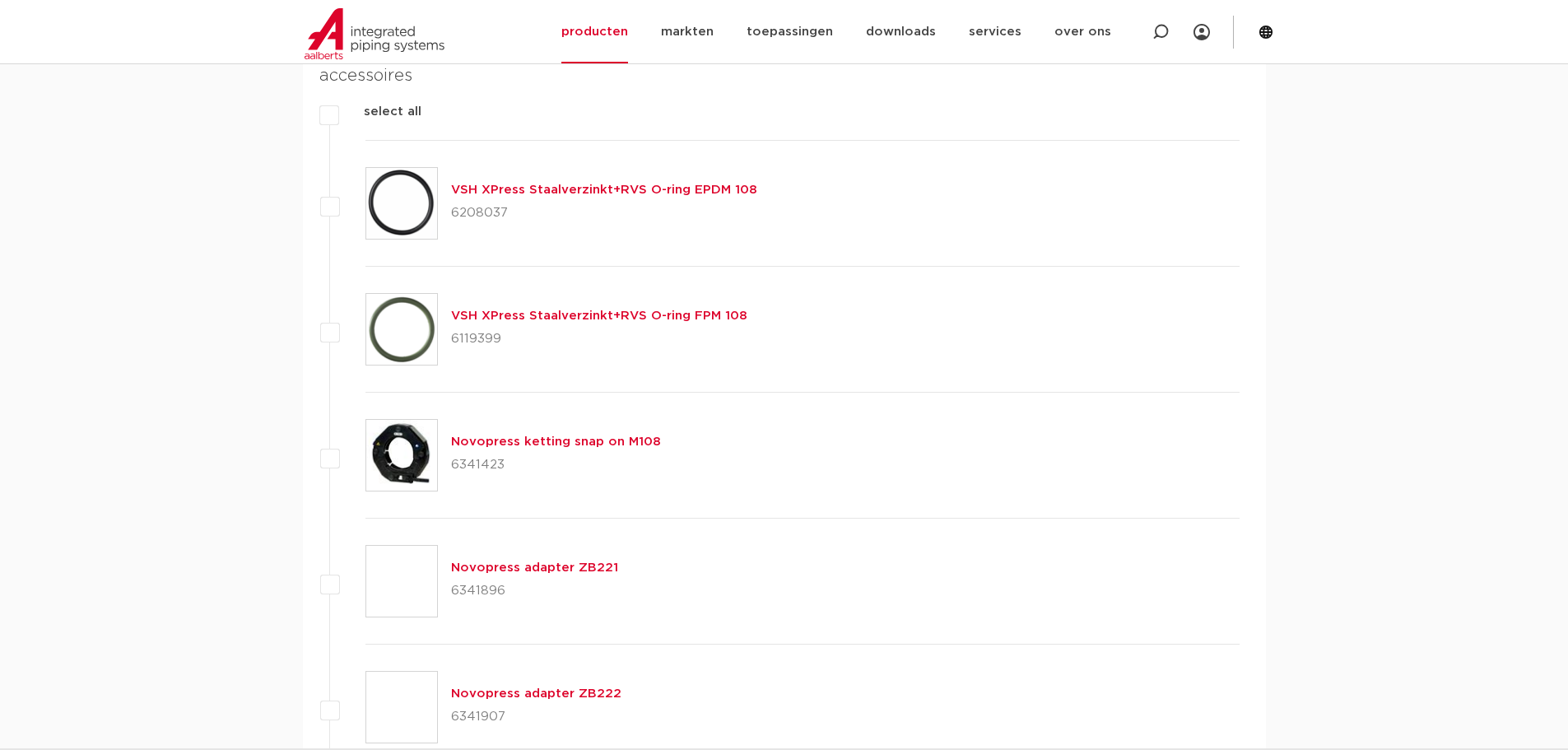
scroll to position [1399, 0]
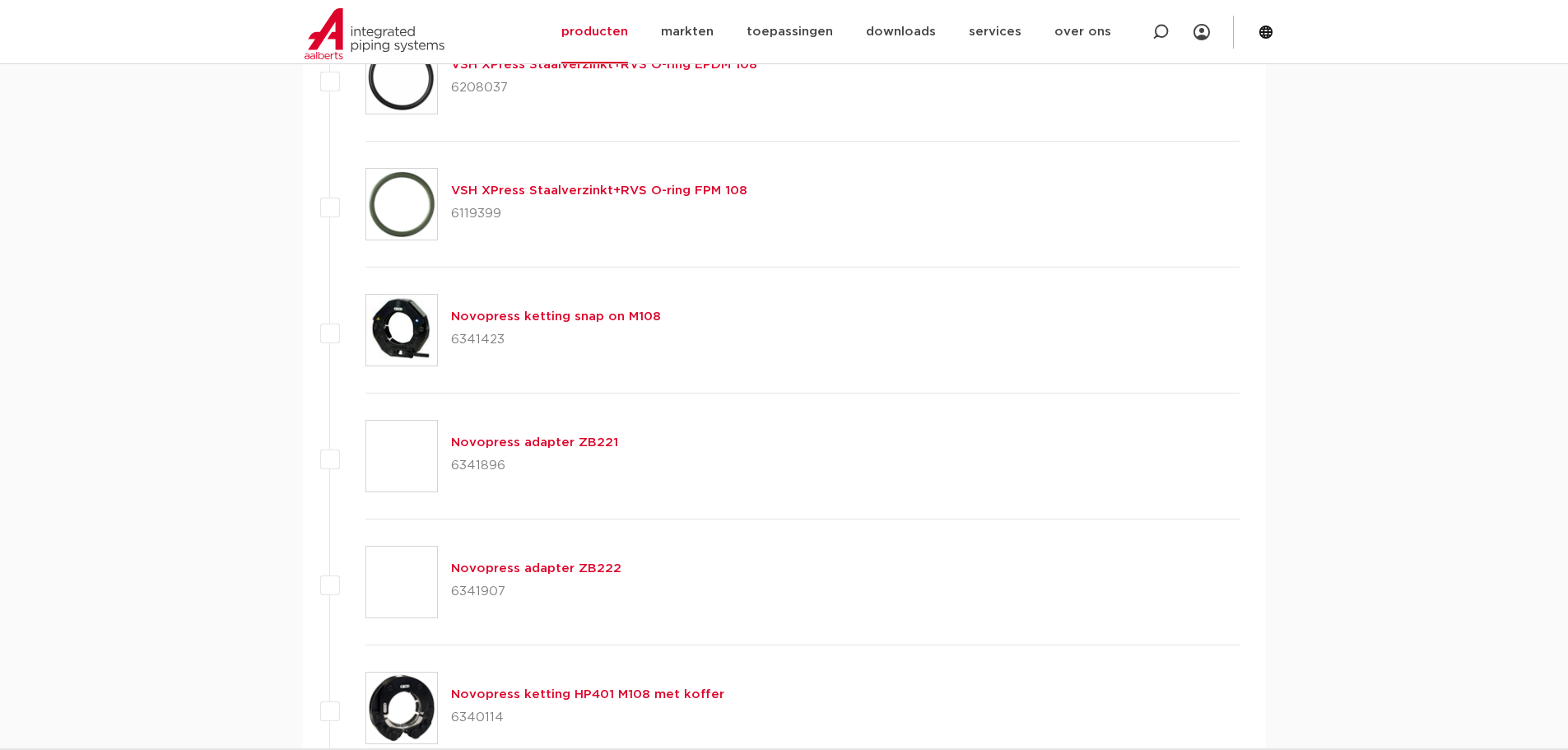
click at [559, 196] on link "VSH XPress Staalverzinkt+RVS O-ring FPM 108" at bounding box center [599, 190] width 296 height 13
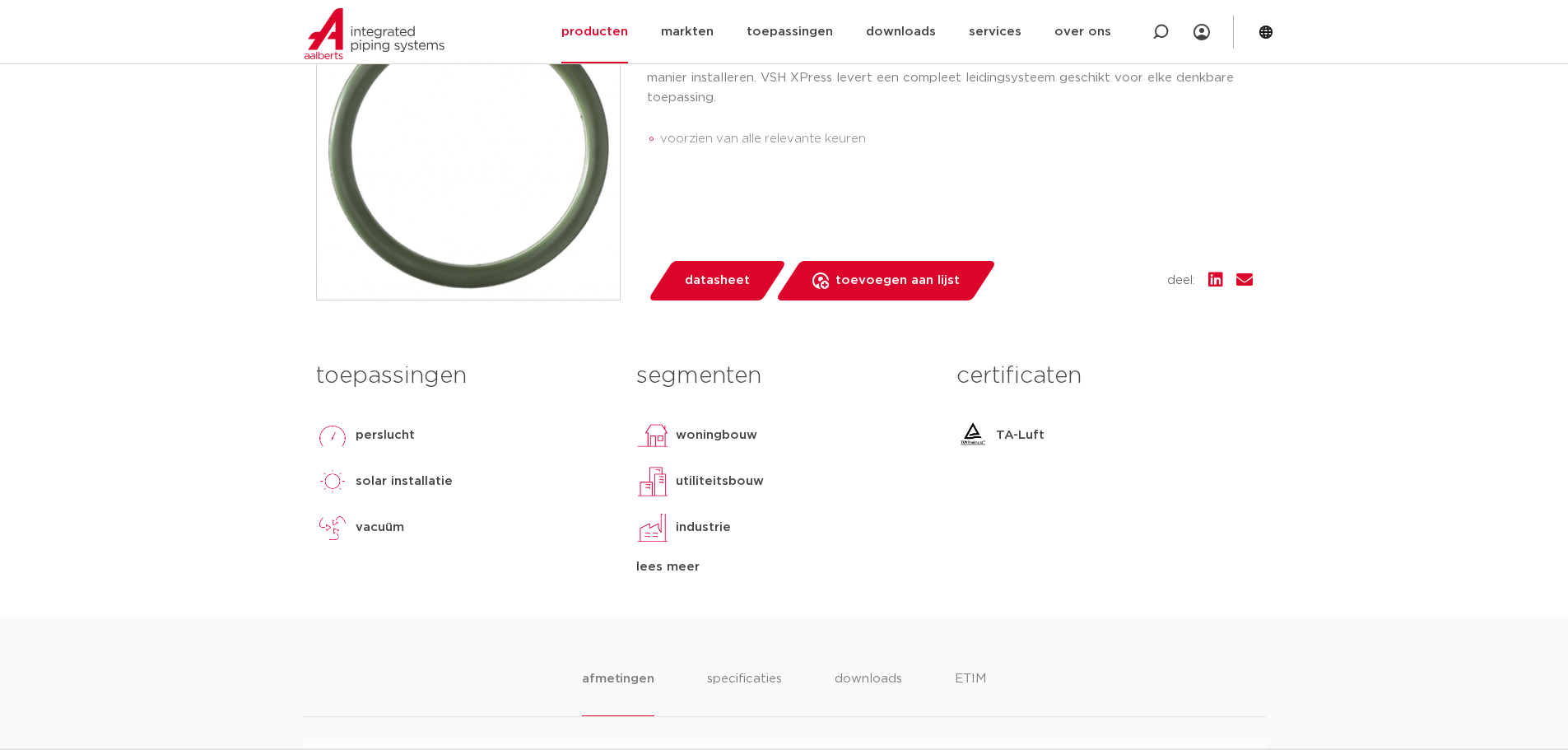
scroll to position [576, 0]
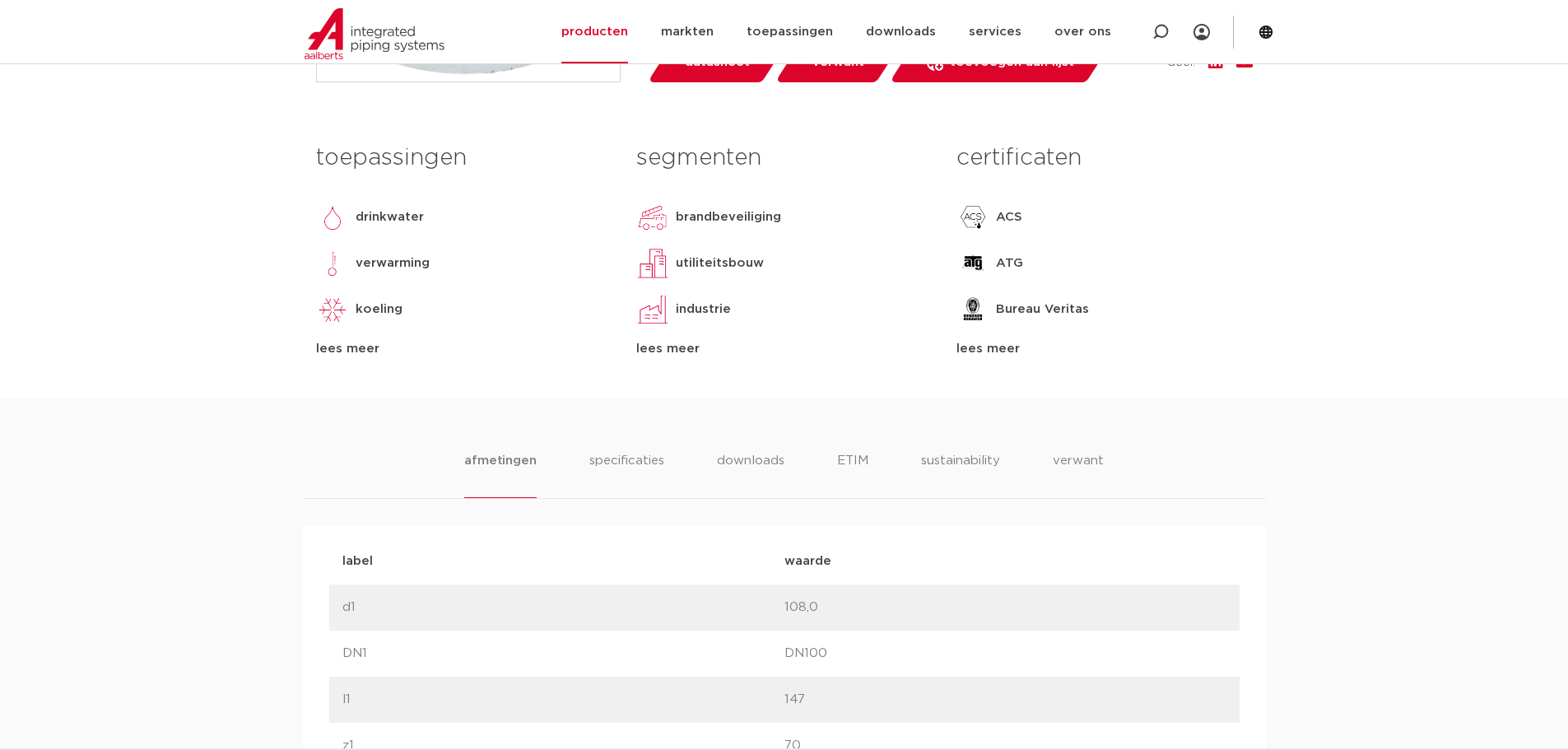
scroll to position [740, 0]
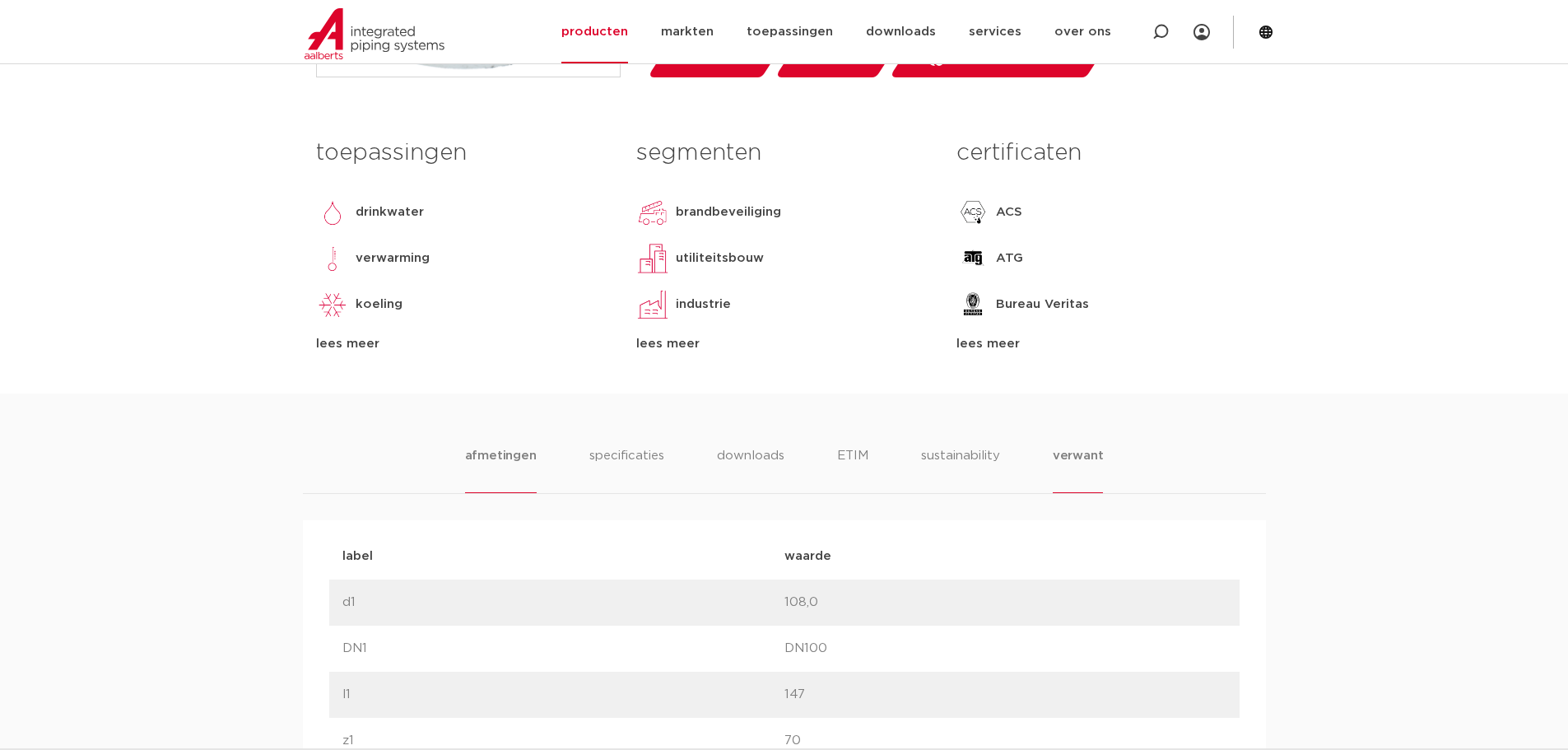
click at [1099, 461] on li "verwant" at bounding box center [1077, 469] width 51 height 47
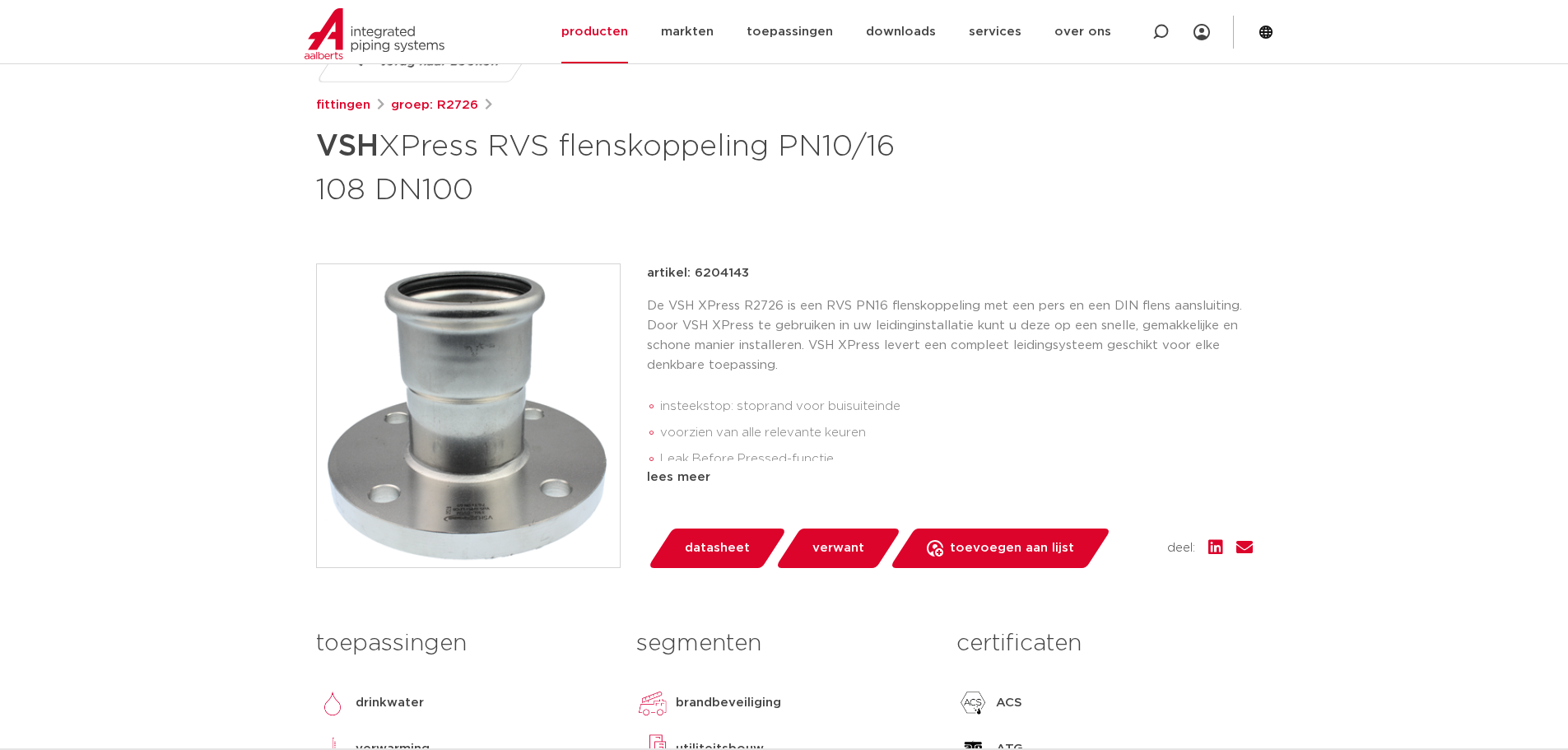
scroll to position [246, 0]
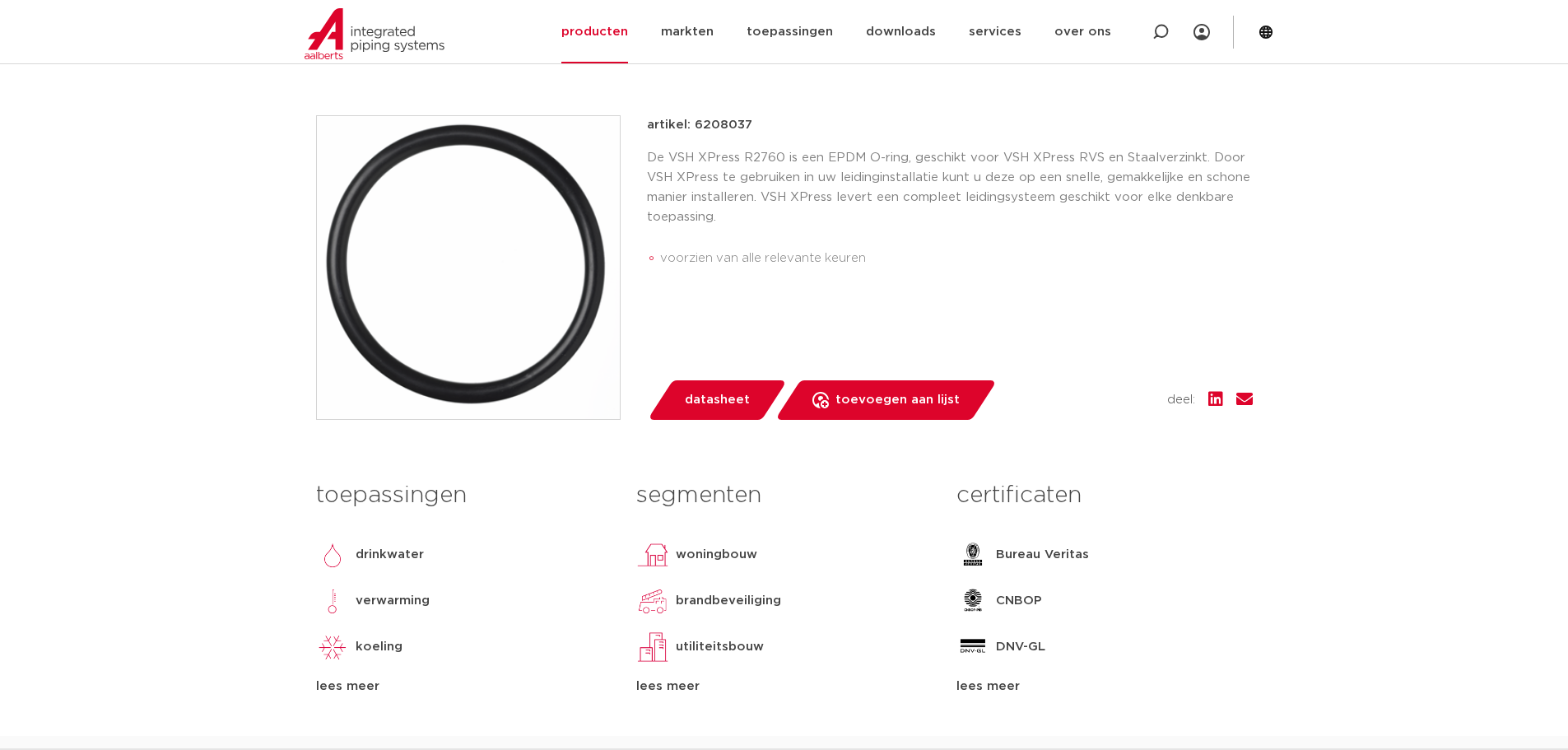
scroll to position [494, 0]
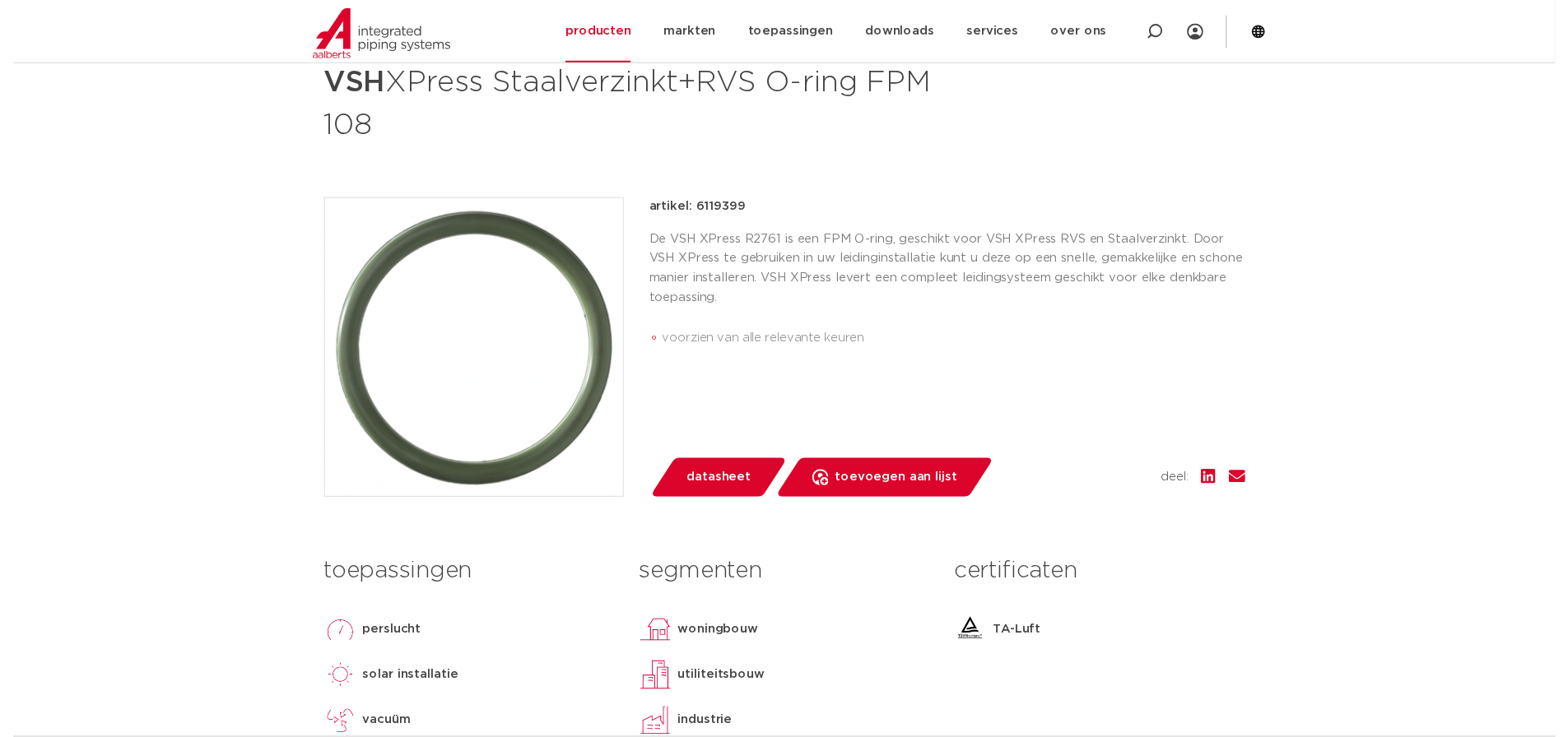
scroll to position [329, 0]
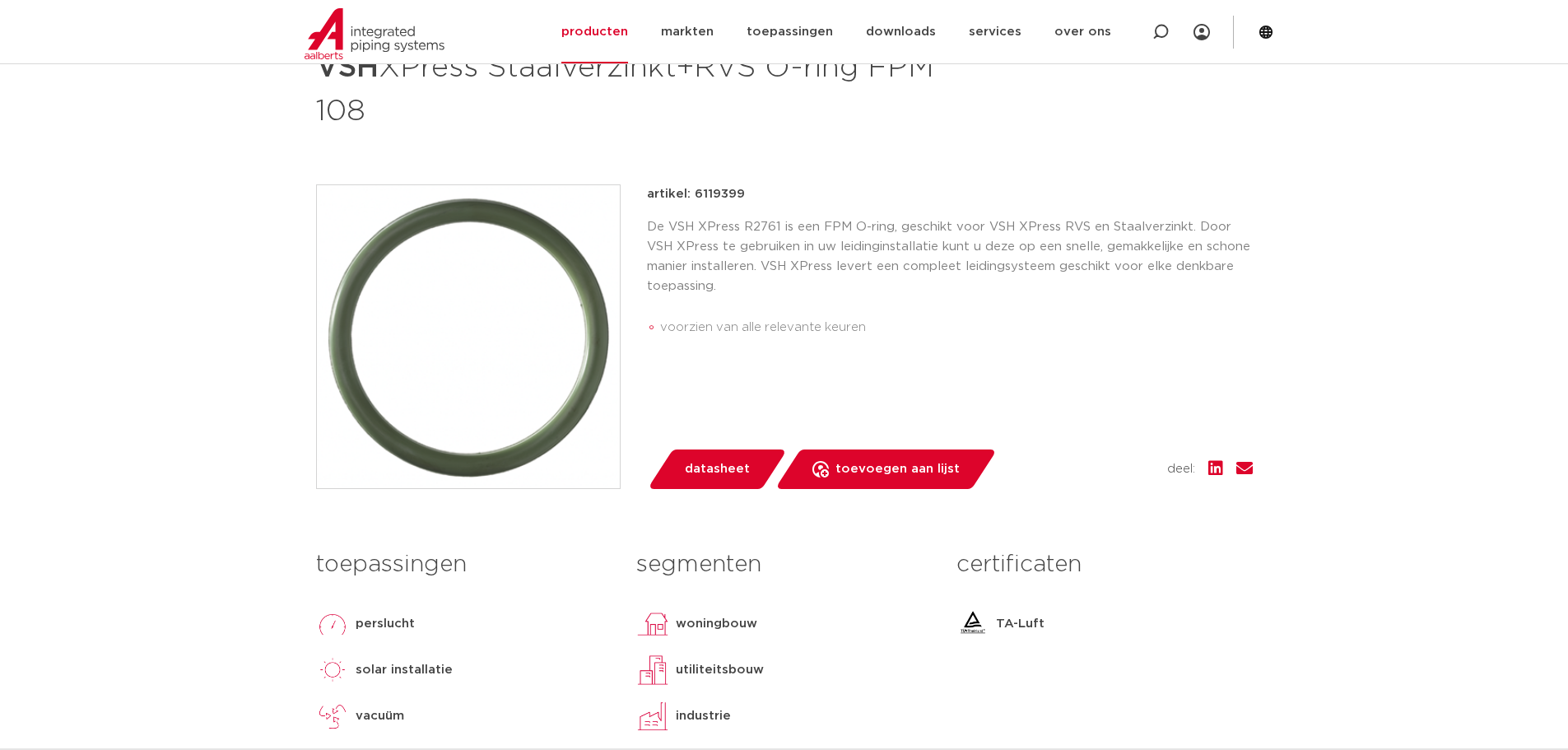
click at [694, 472] on span "datasheet" at bounding box center [717, 469] width 65 height 26
